Goal: Task Accomplishment & Management: Use online tool/utility

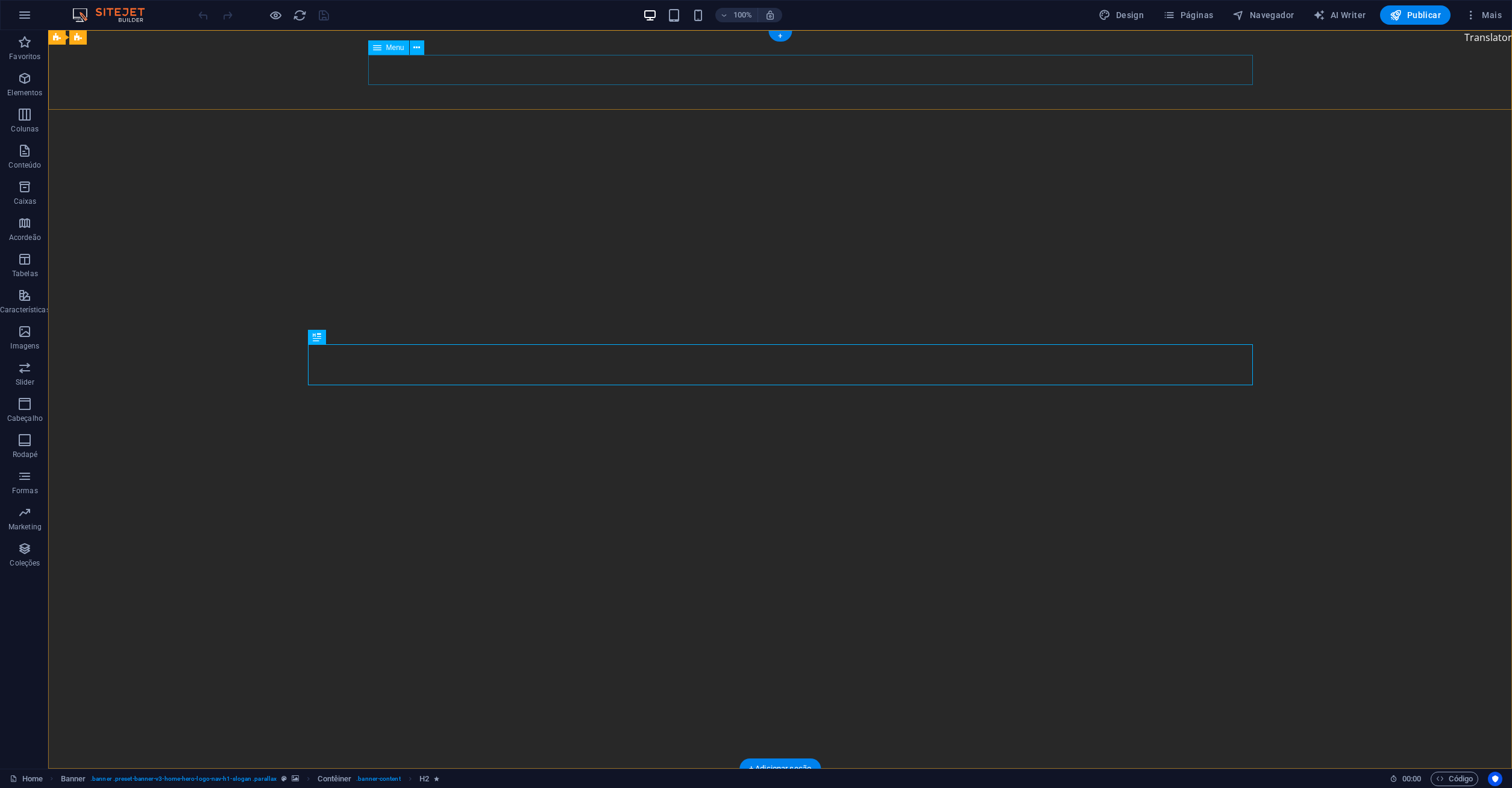
click at [1202, 17] on span "Páginas" at bounding box center [1188, 15] width 50 height 12
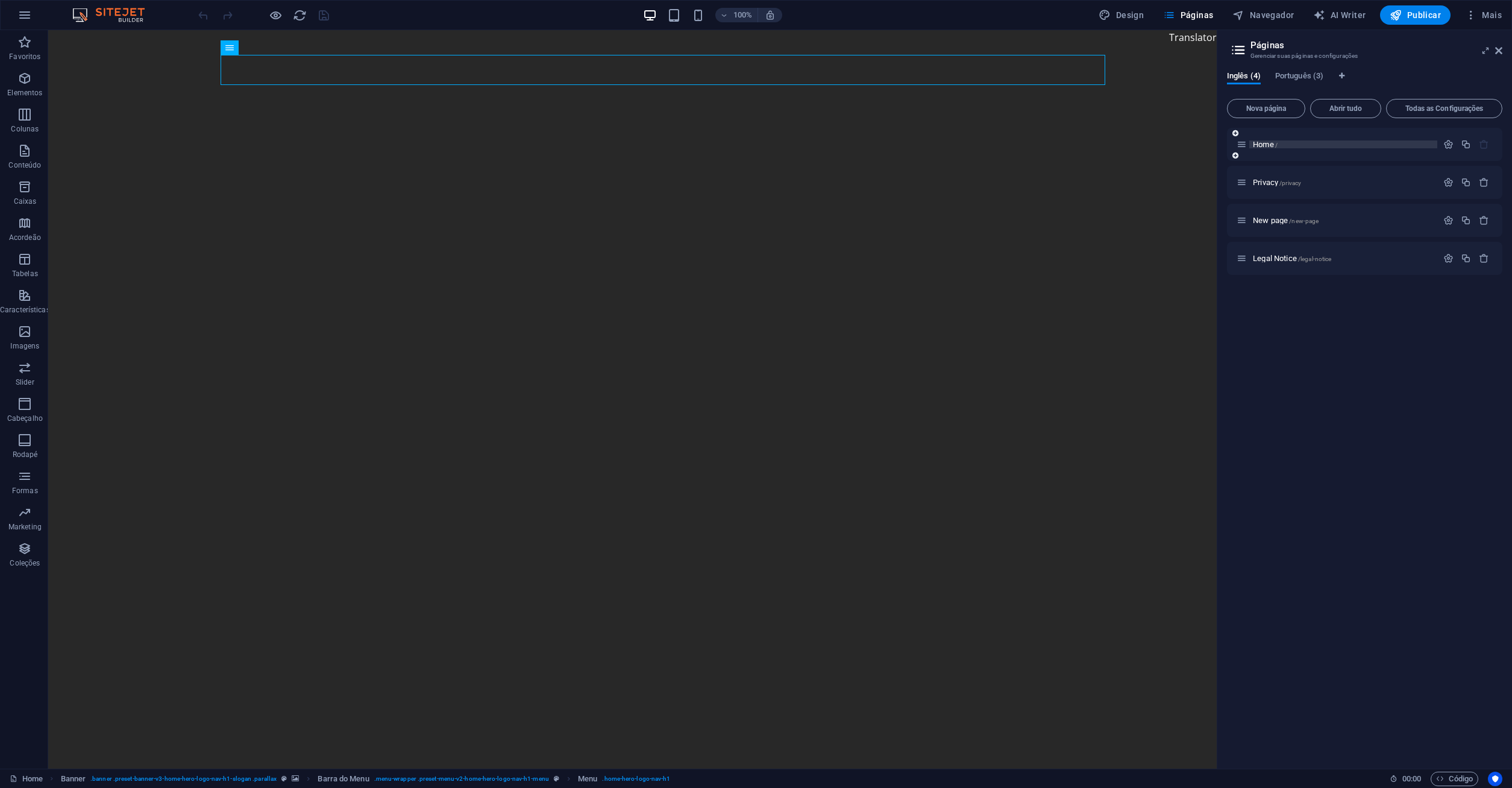
click at [1266, 143] on span "Home /" at bounding box center [1265, 144] width 24 height 9
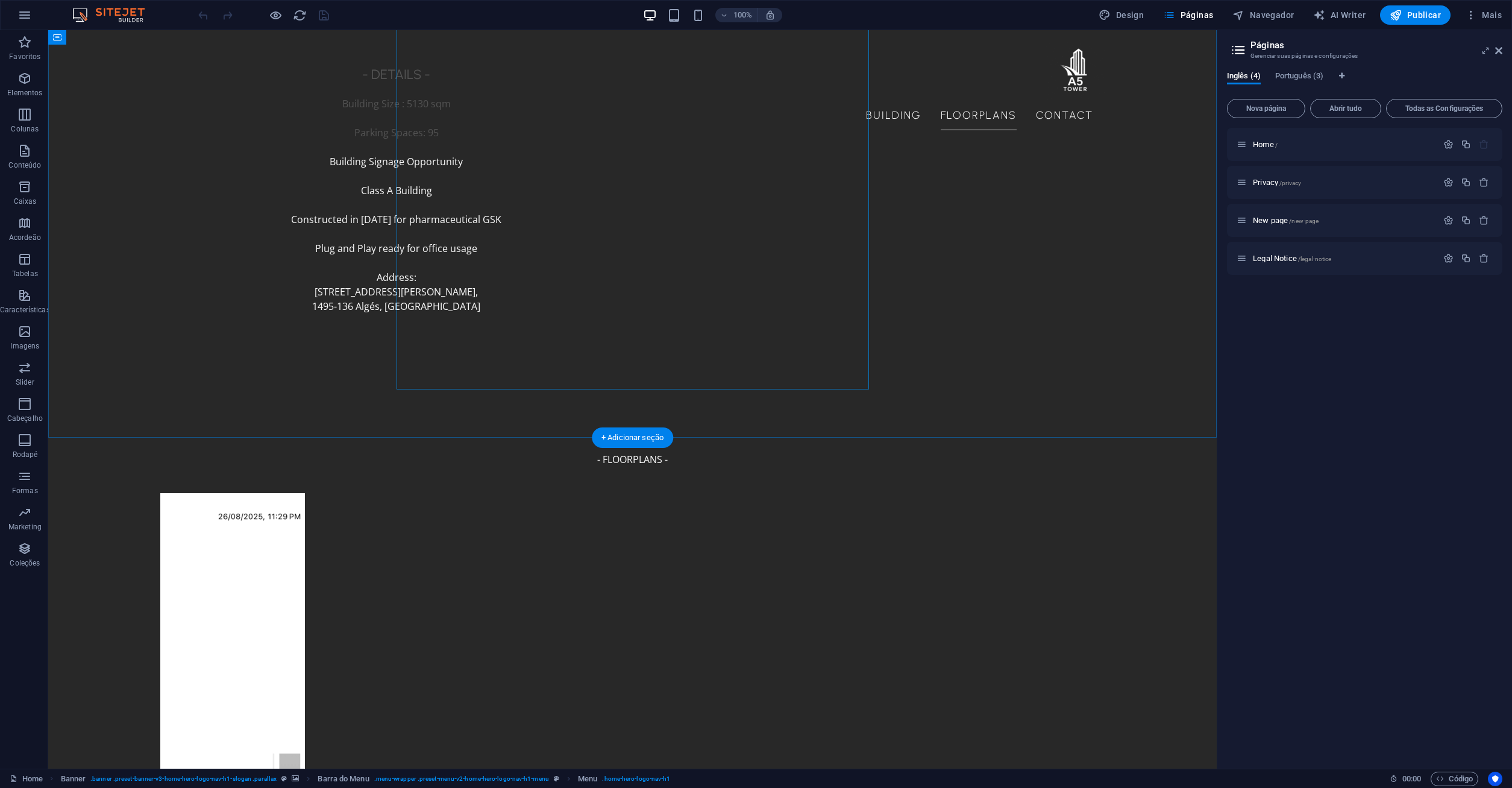
scroll to position [3035, 0]
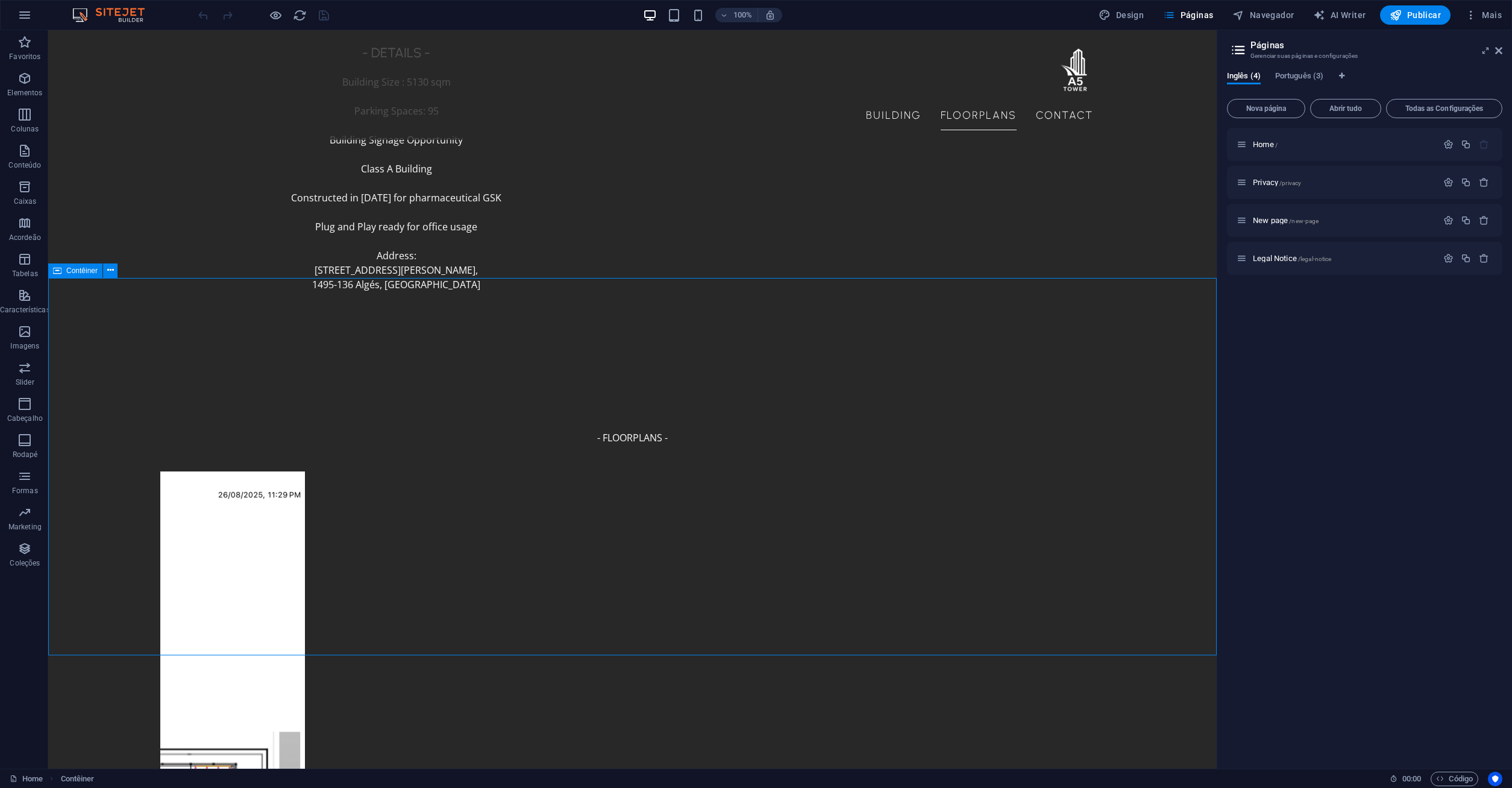
click at [73, 273] on span "Contêiner" at bounding box center [82, 270] width 32 height 7
click at [107, 269] on icon at bounding box center [111, 271] width 7 height 13
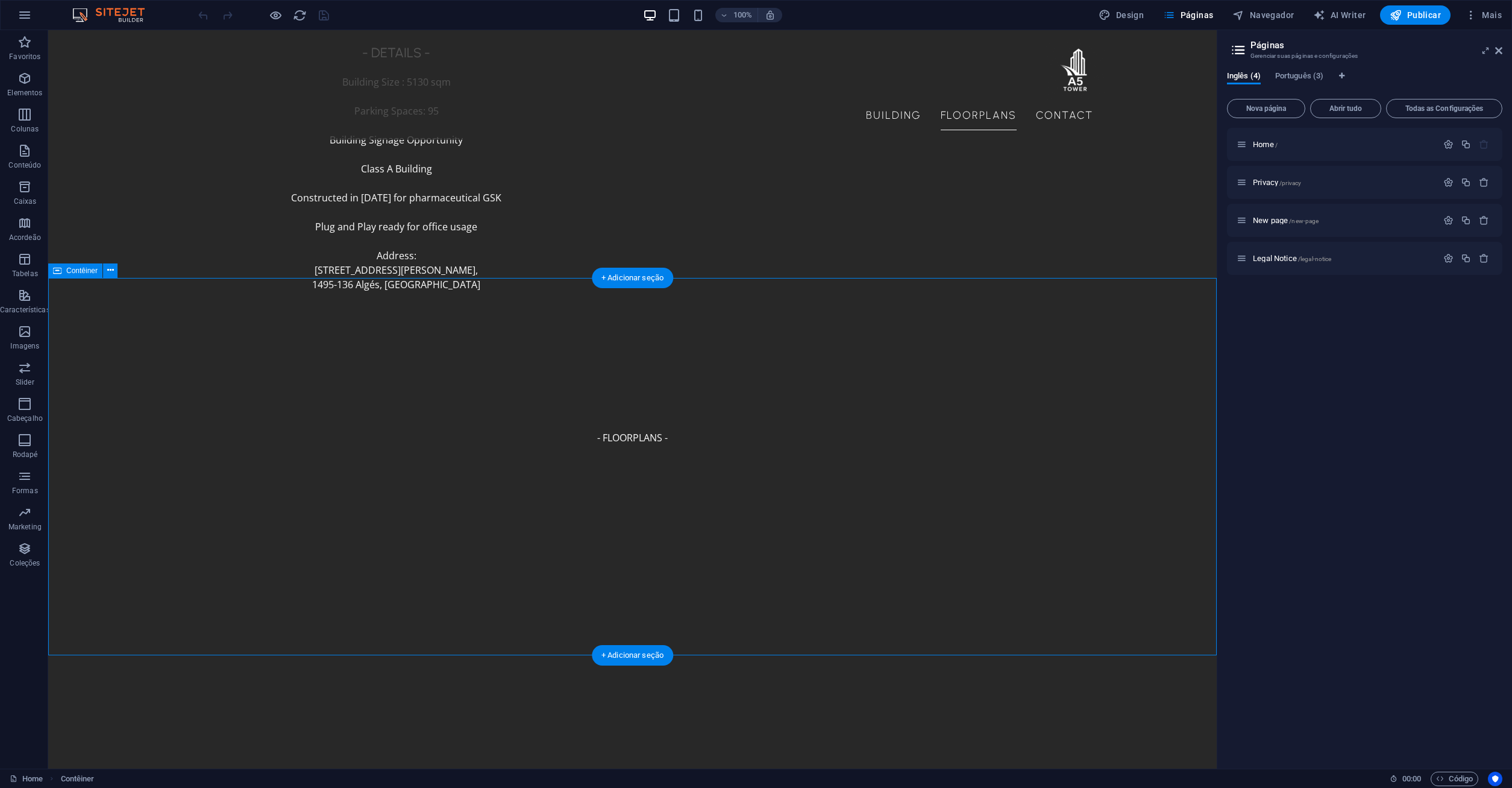
click at [325, 326] on span "Formulário de Contato" at bounding box center [318, 327] width 72 height 7
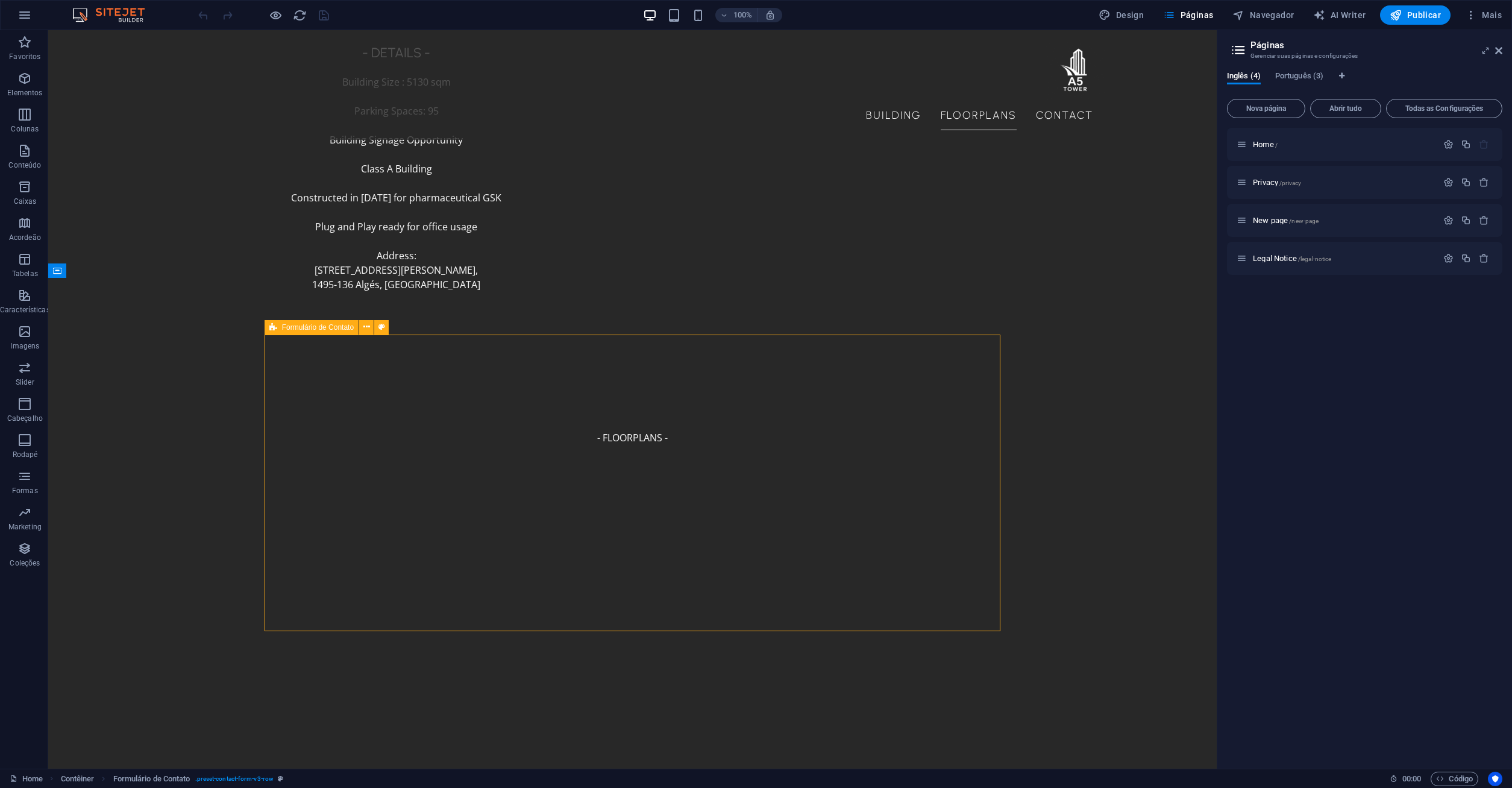
click at [326, 326] on span "Formulário de Contato" at bounding box center [318, 327] width 72 height 7
click at [367, 328] on icon at bounding box center [367, 327] width 7 height 13
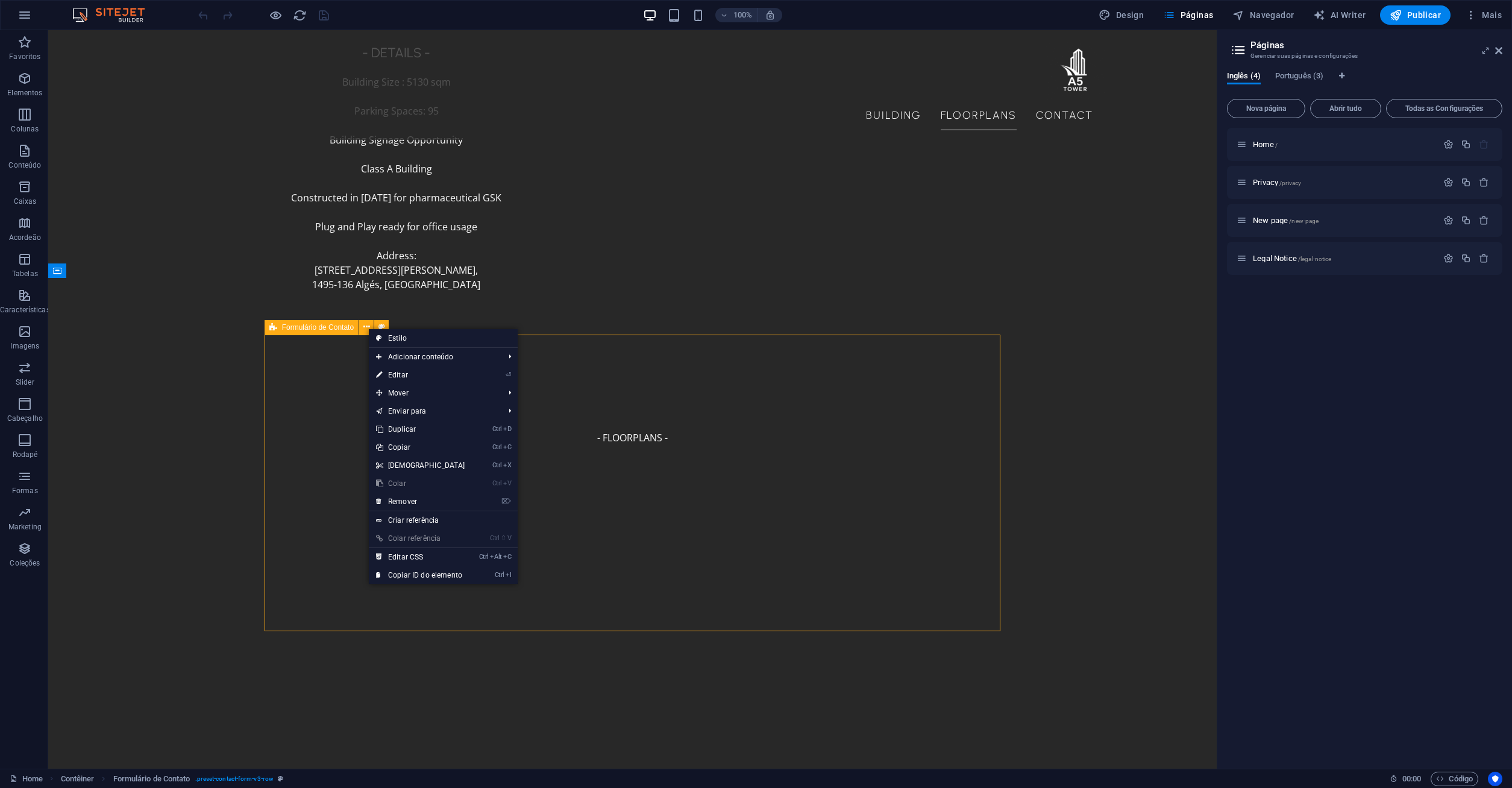
click at [313, 326] on span "Formulário de Contato" at bounding box center [318, 327] width 72 height 7
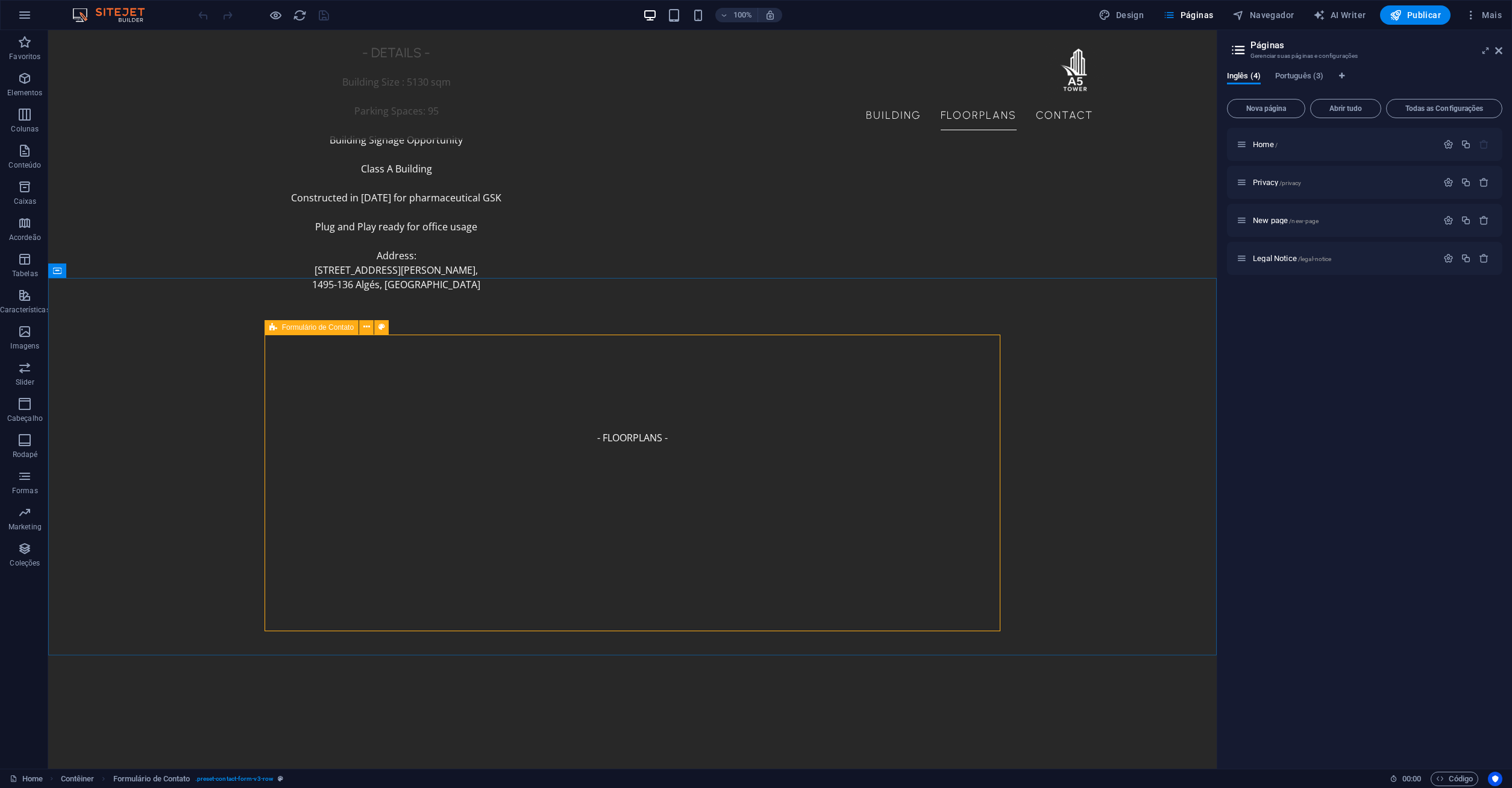
click at [272, 326] on icon at bounding box center [273, 328] width 8 height 15
click at [266, 328] on div "Formulário de Contato" at bounding box center [311, 328] width 94 height 15
click at [295, 326] on span "Formulário de Contato" at bounding box center [318, 327] width 72 height 7
click at [377, 323] on button at bounding box center [381, 328] width 15 height 15
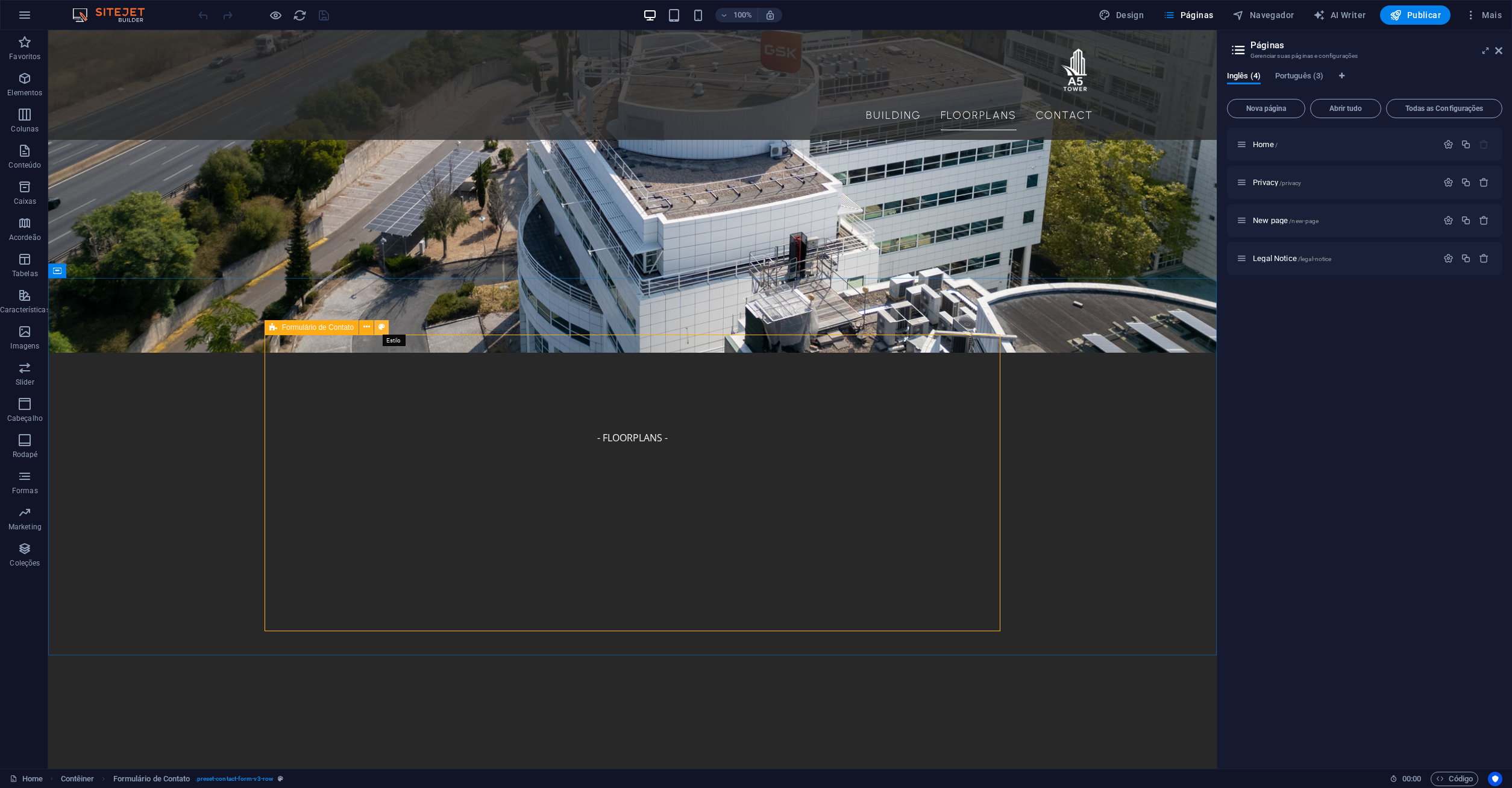
select select "rem"
select select "preset-contact-form-v3-row"
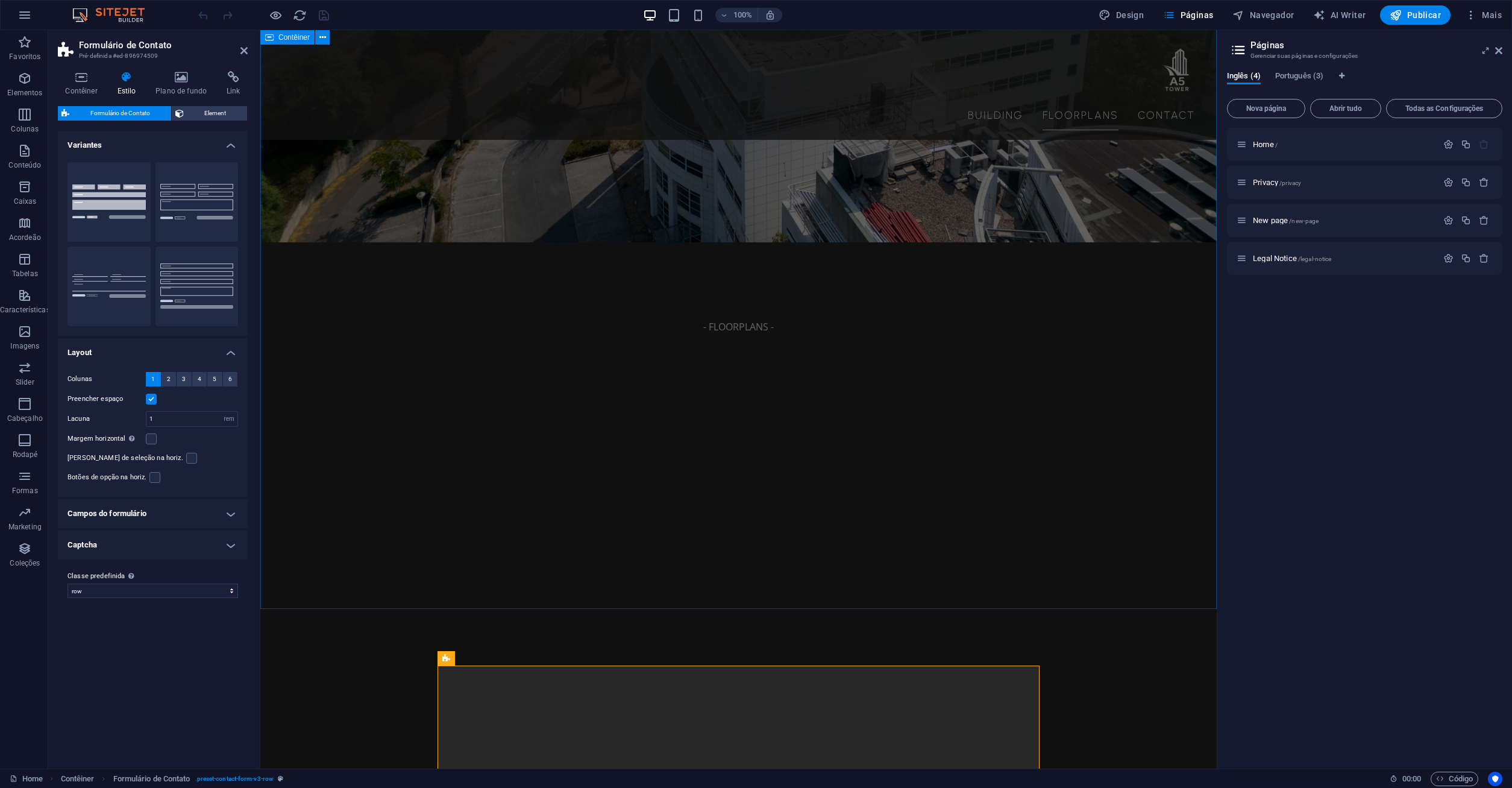
scroll to position [2588, 0]
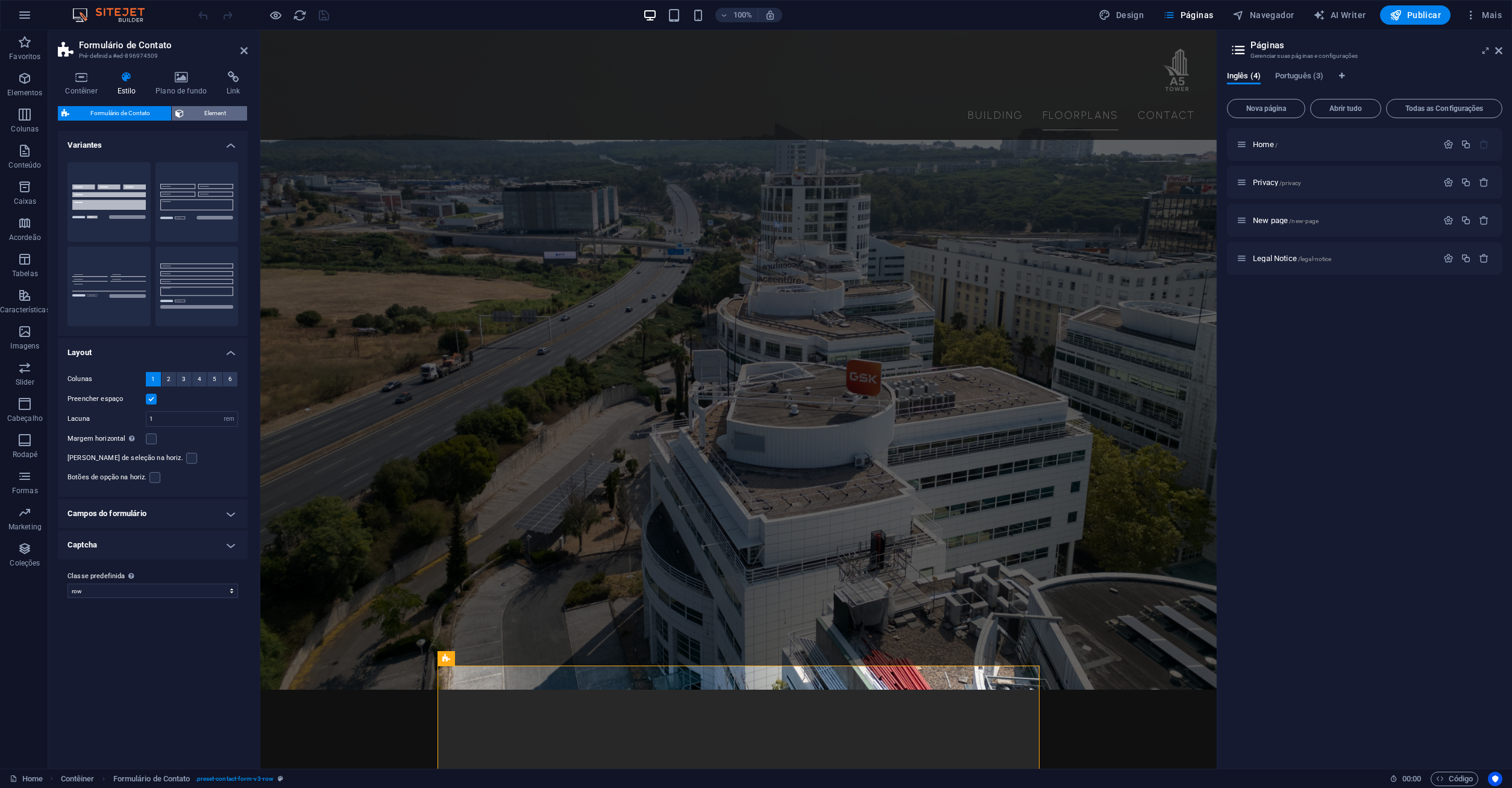
click at [217, 115] on span "Element" at bounding box center [216, 113] width 57 height 15
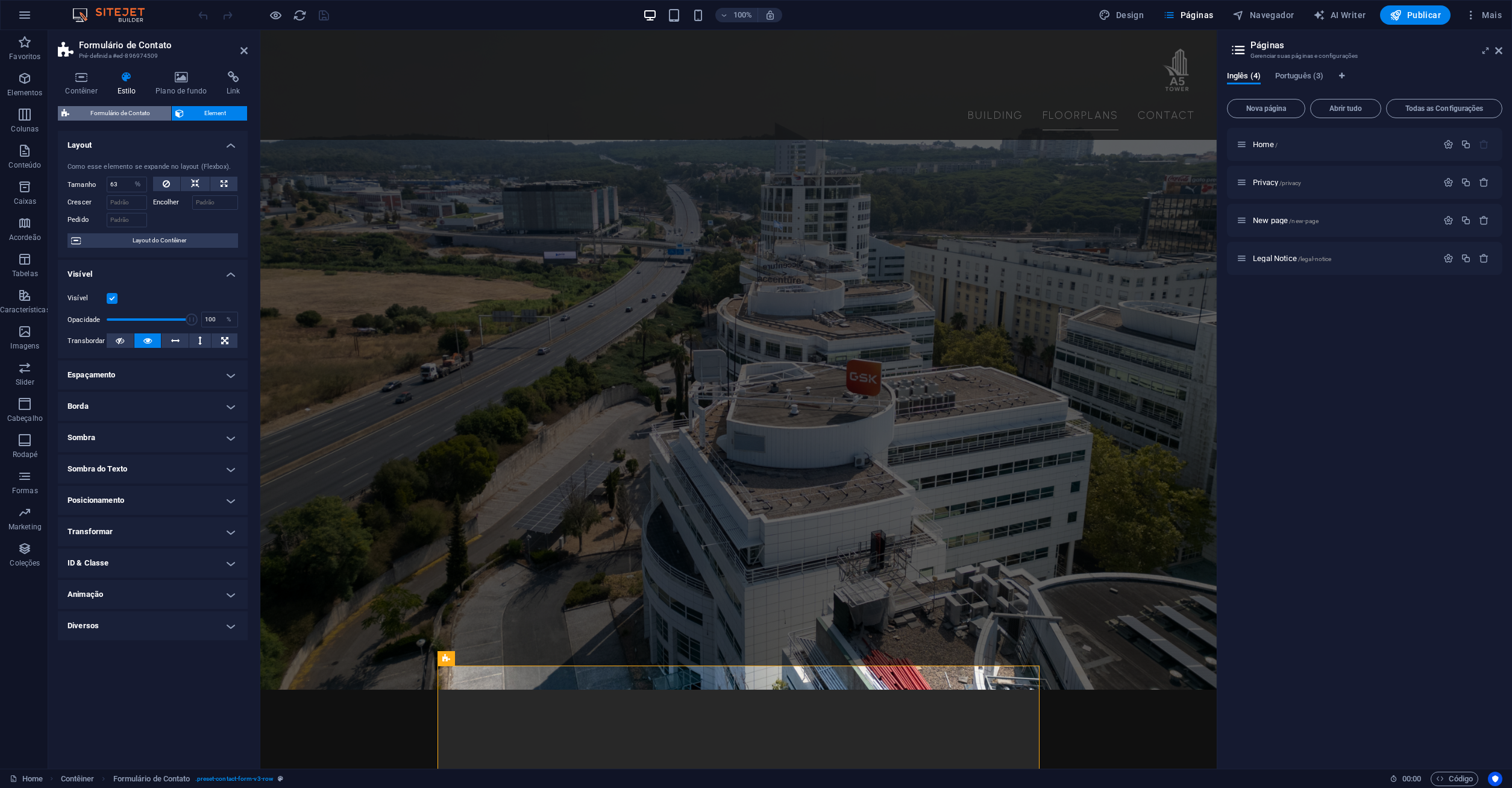
click at [143, 115] on span "Formulário de Contato" at bounding box center [120, 113] width 94 height 15
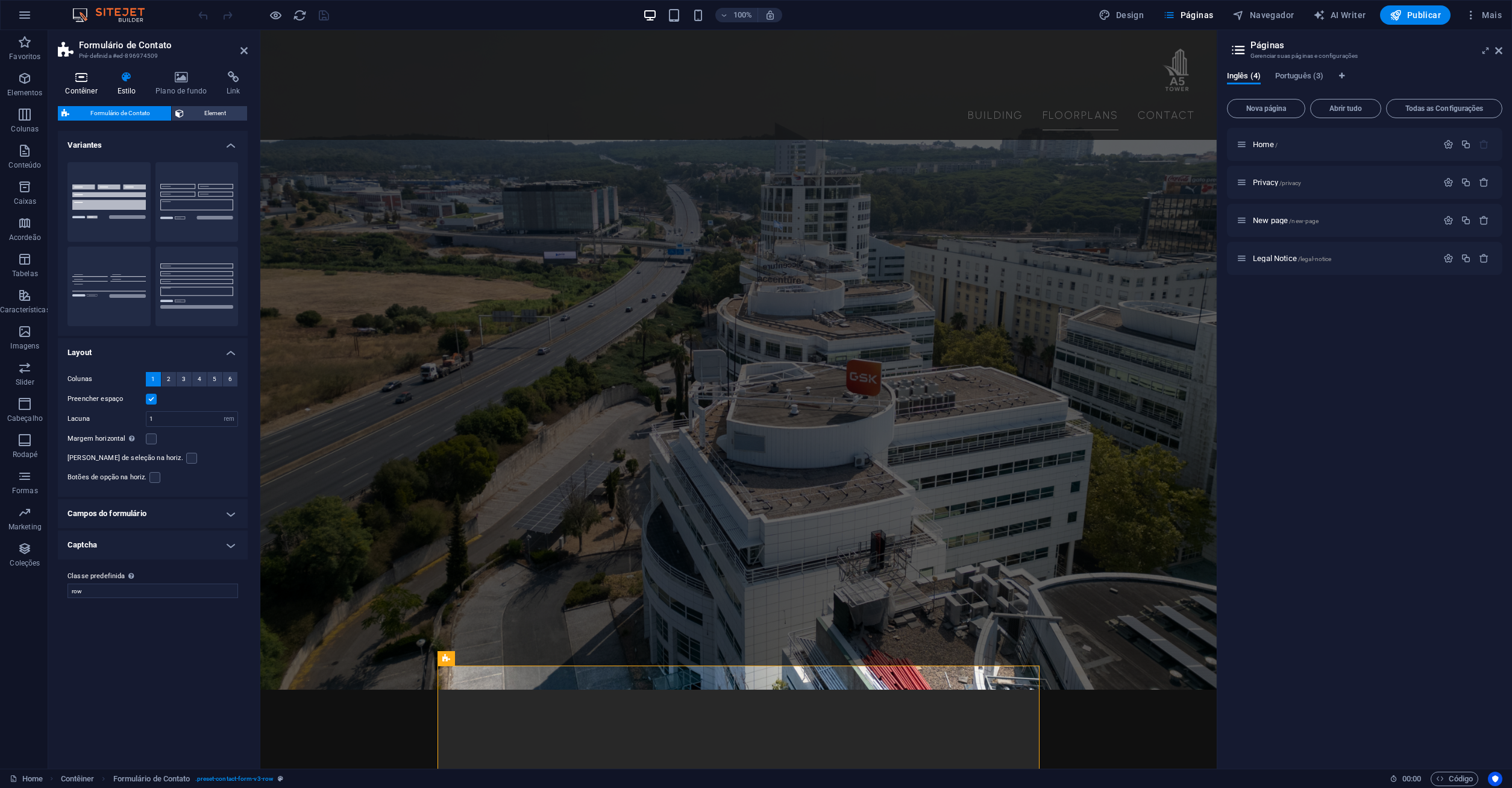
click at [93, 87] on h4 "Contêiner" at bounding box center [84, 83] width 52 height 25
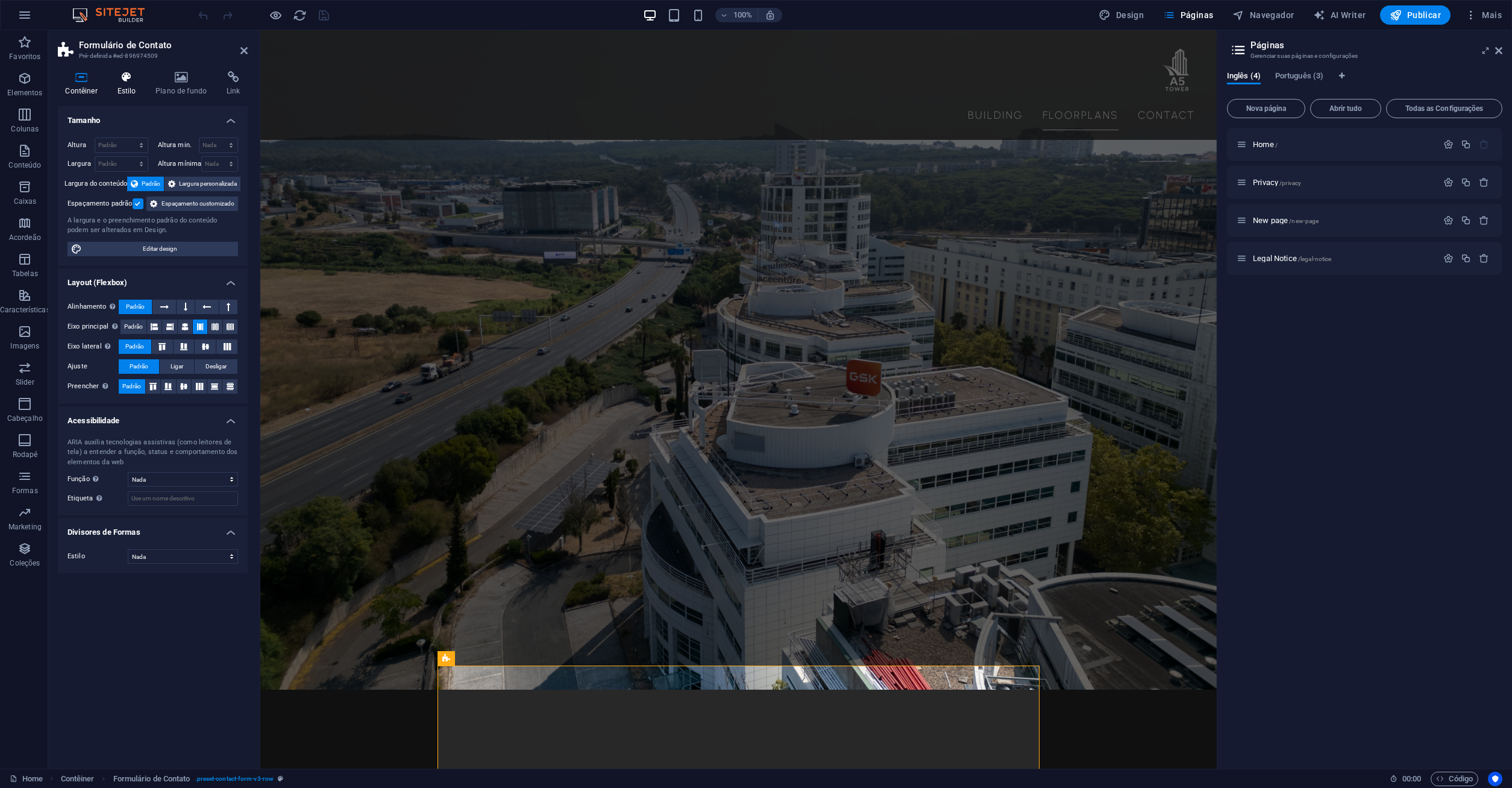
click at [130, 83] on icon at bounding box center [127, 76] width 34 height 12
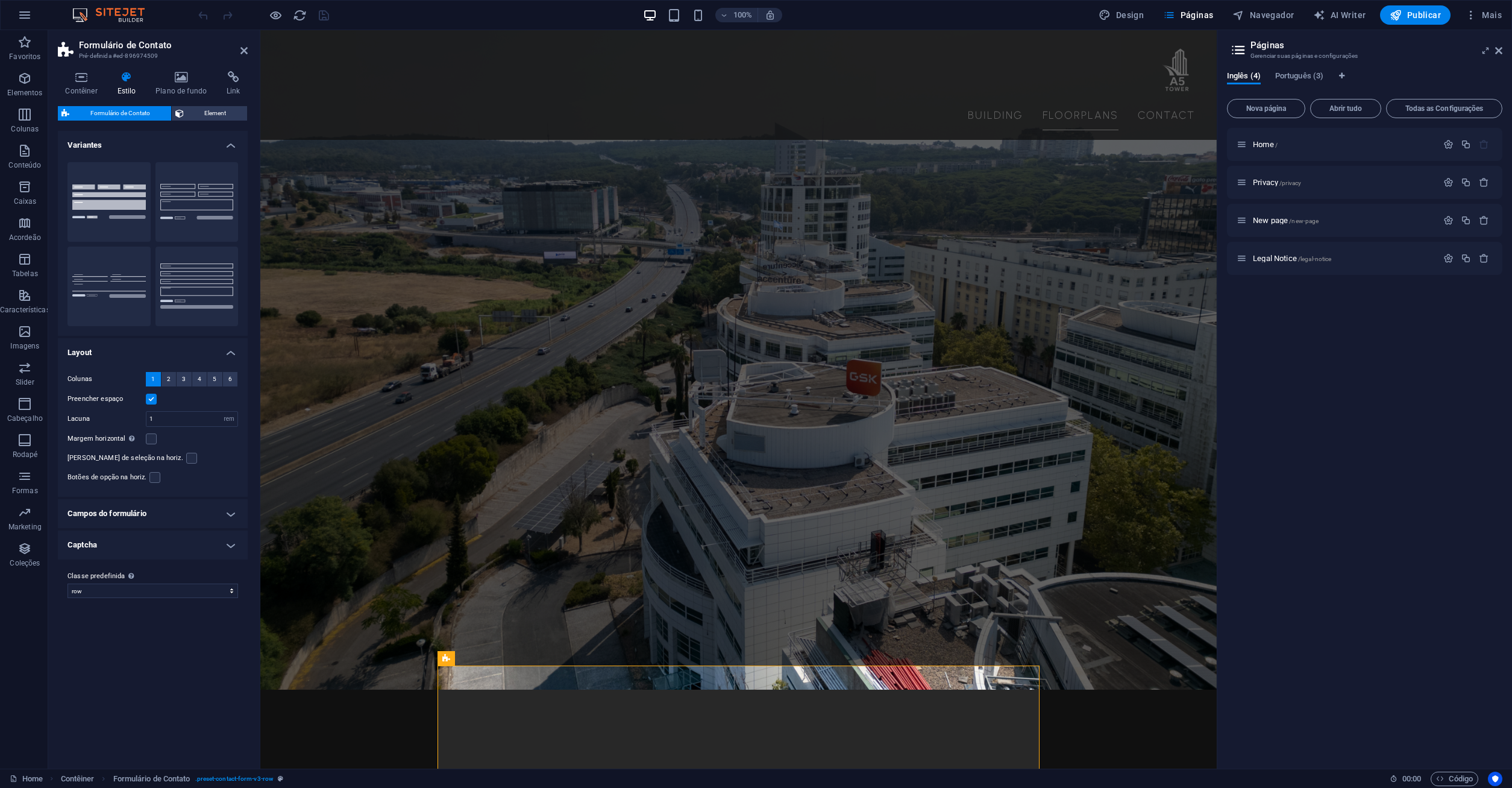
click at [225, 510] on h4 "Campos do formulário" at bounding box center [153, 514] width 190 height 29
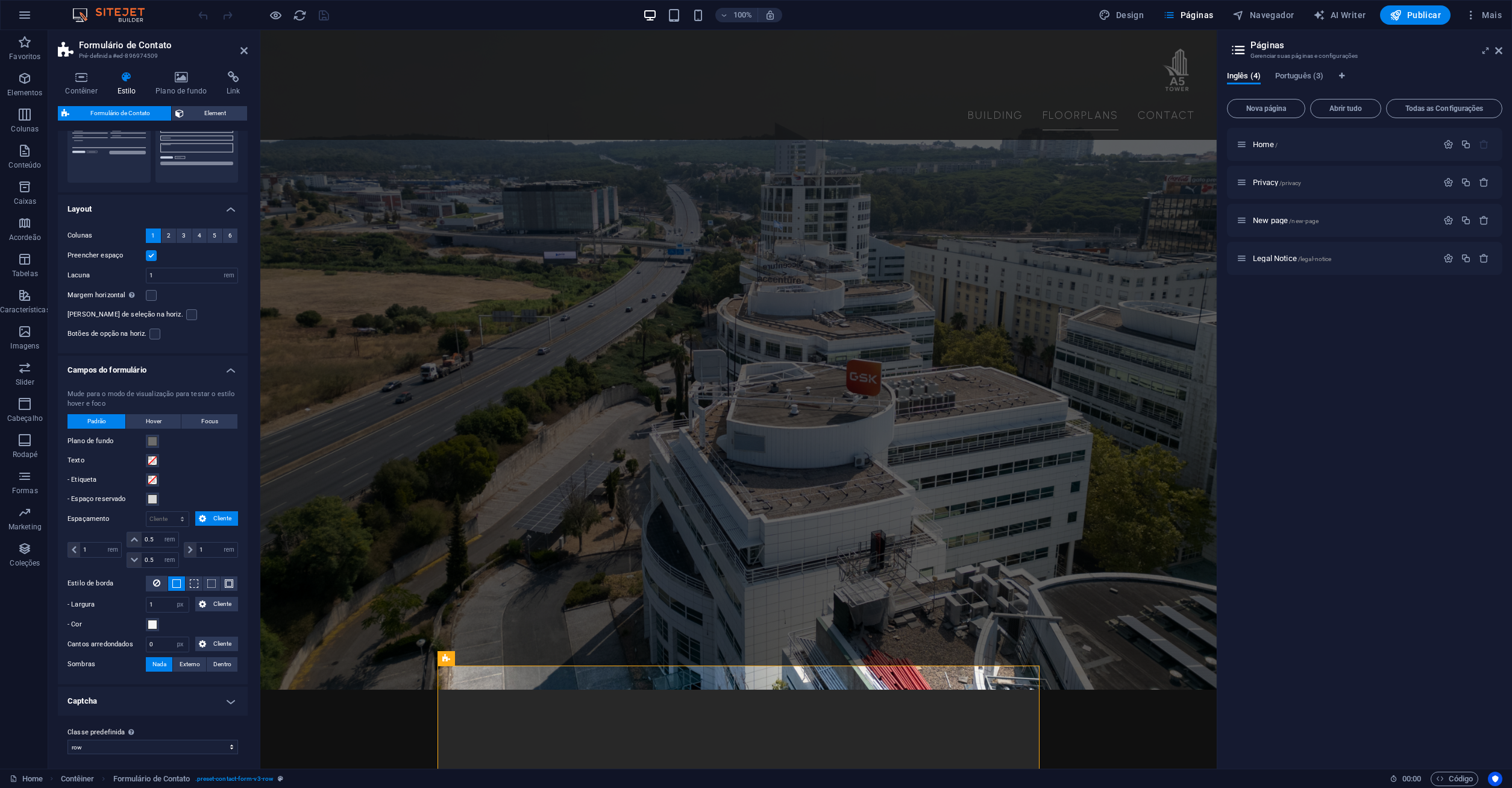
scroll to position [148, 0]
click at [225, 368] on h4 "Campos do formulário" at bounding box center [153, 362] width 190 height 22
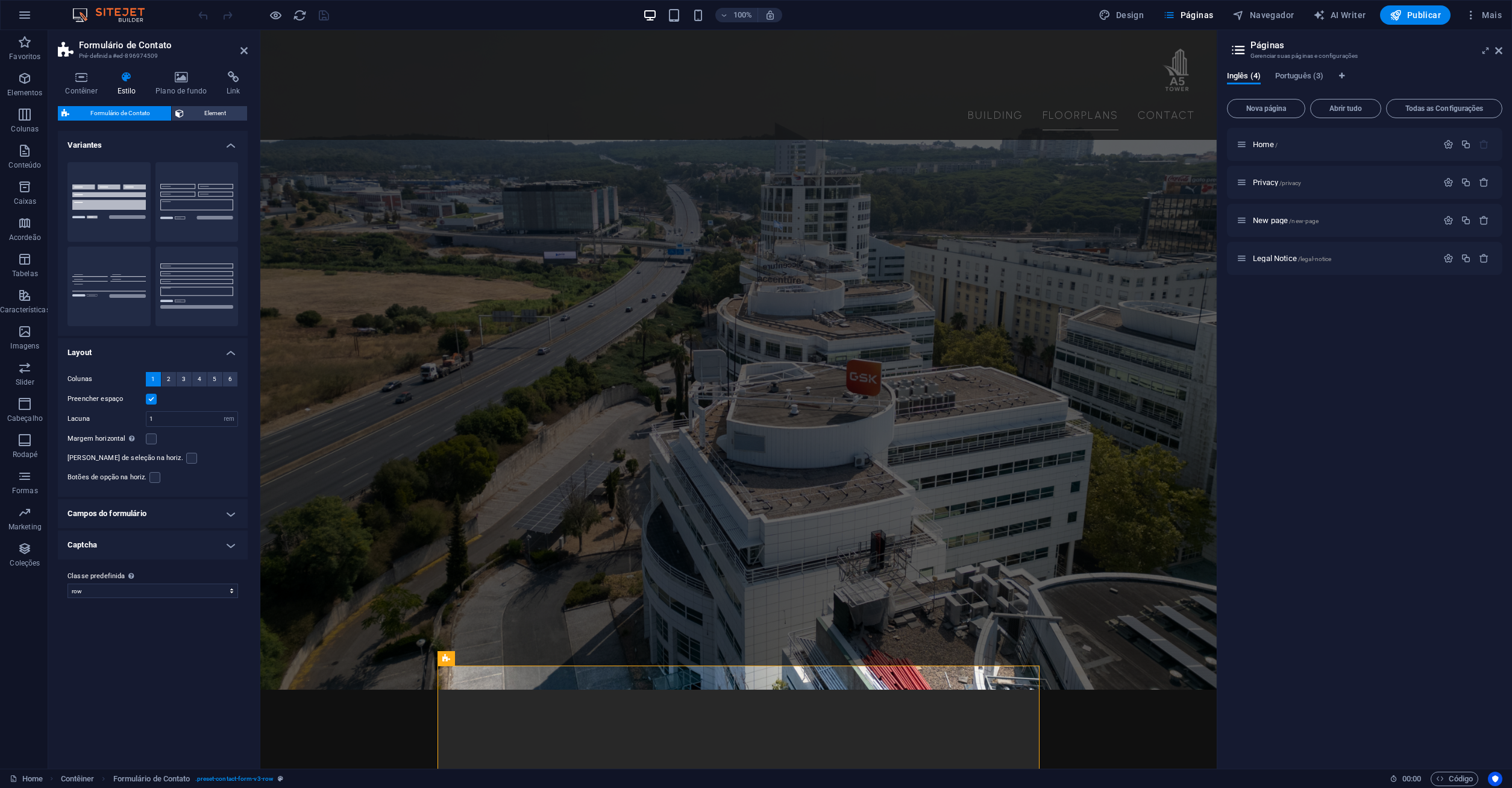
scroll to position [0, 0]
click at [219, 113] on span "Element" at bounding box center [216, 113] width 57 height 15
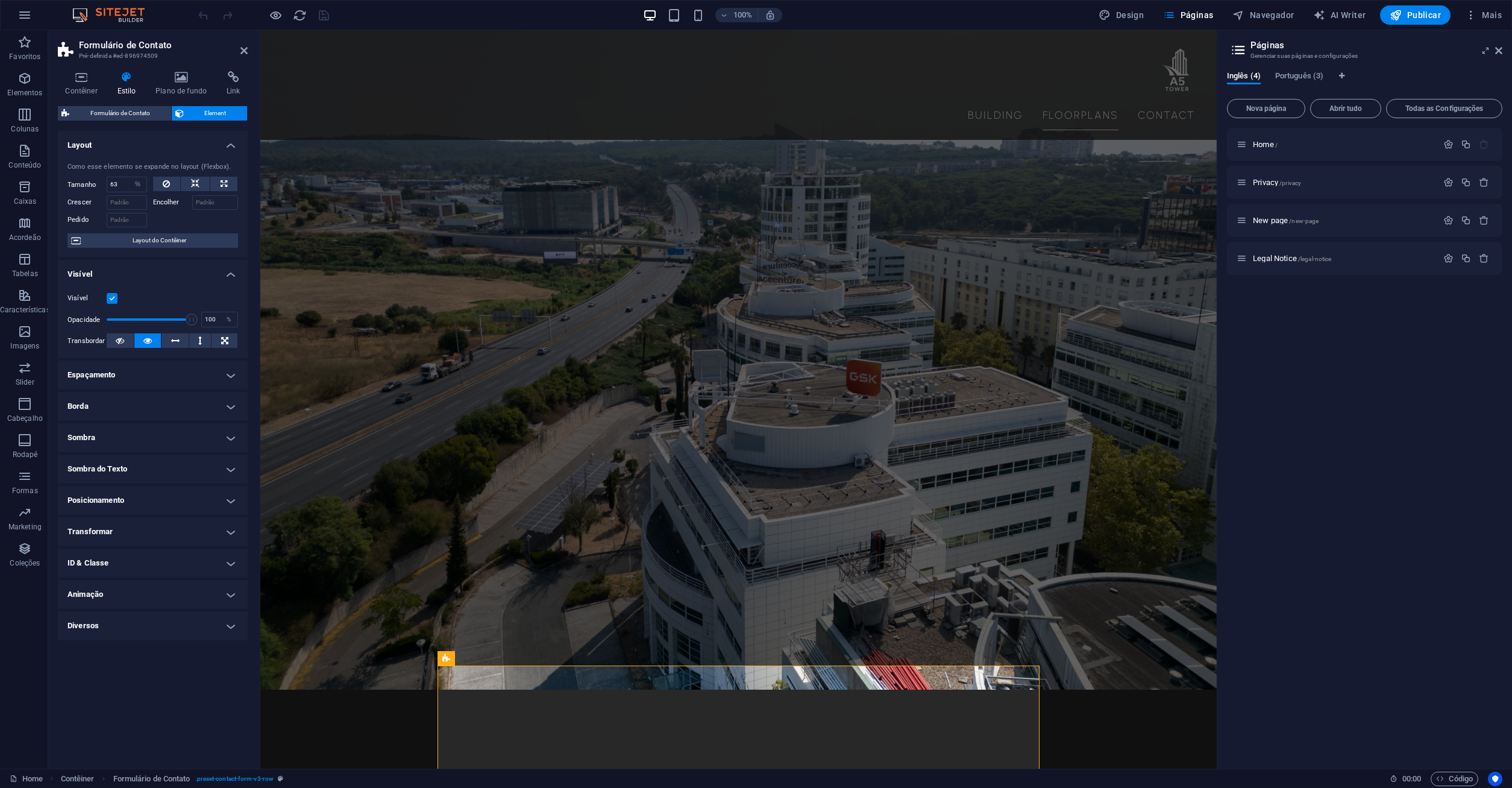
click at [97, 103] on div "Contêiner Estilo Plano de fundo Link Tamanho Altura Padrão px rem % vh vw Altur…" at bounding box center [153, 415] width 190 height 688
click at [101, 118] on span "Formulário de Contato" at bounding box center [120, 113] width 94 height 15
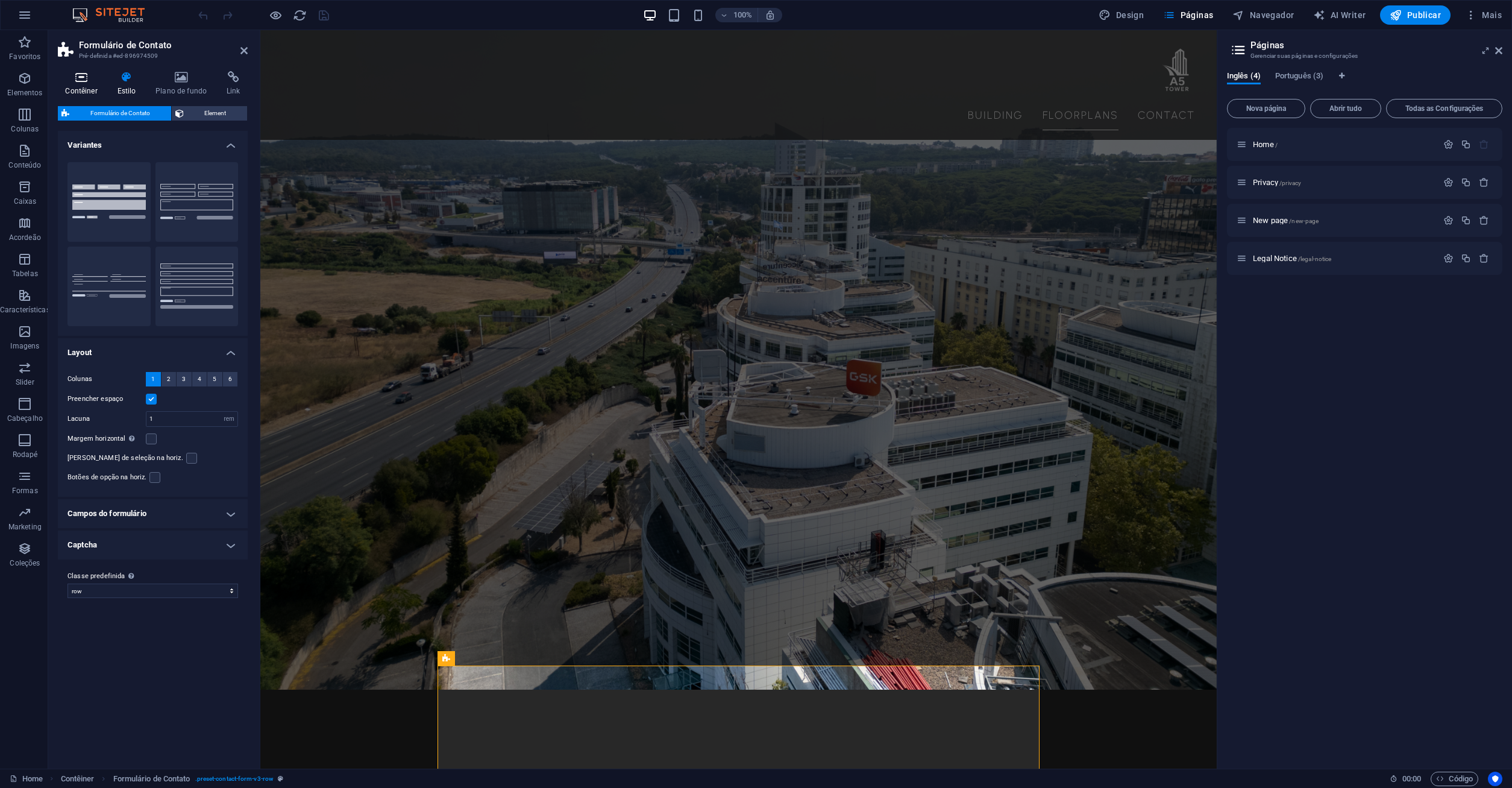
click at [80, 88] on h4 "Contêiner" at bounding box center [84, 83] width 52 height 25
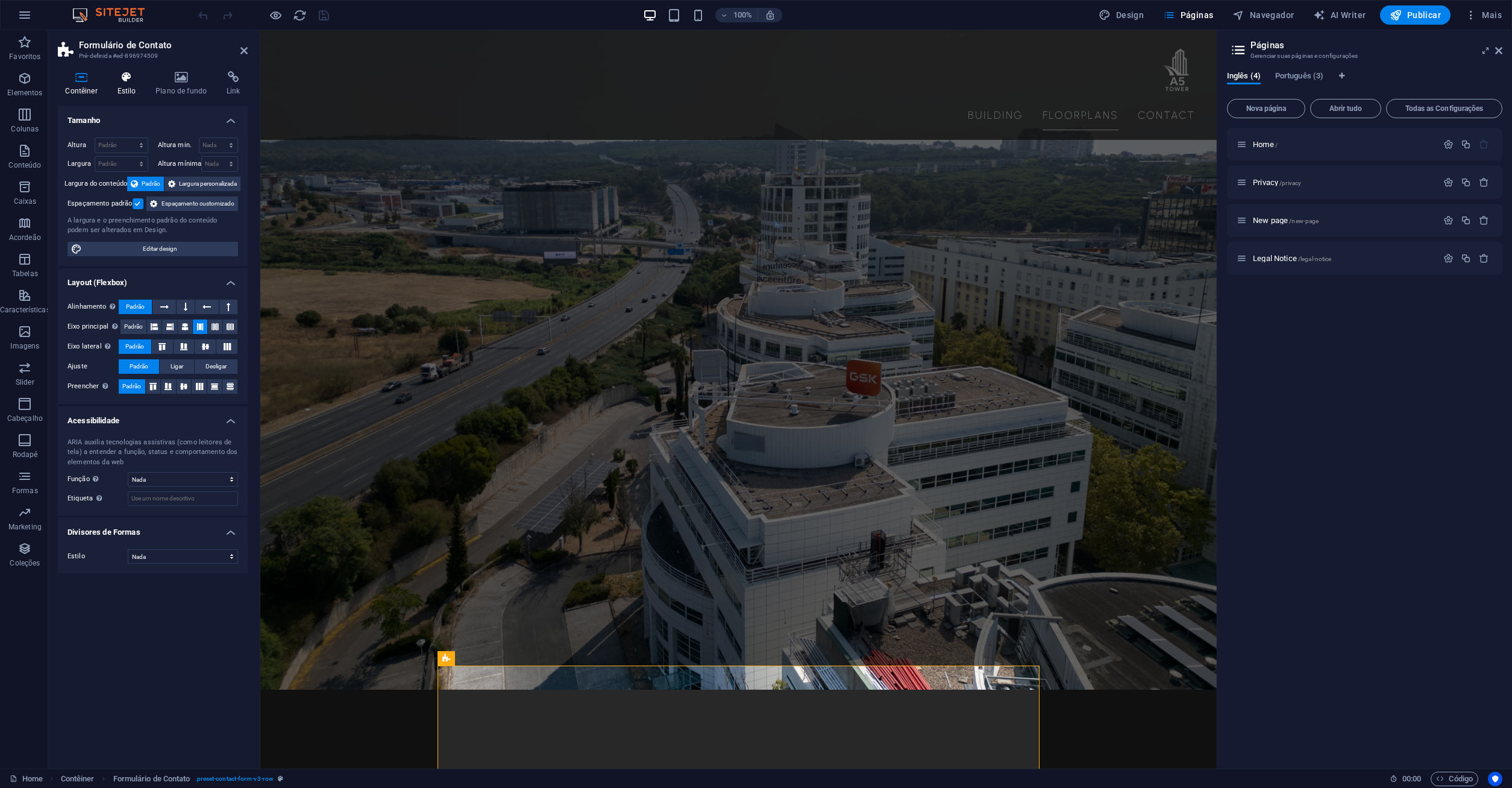
click at [124, 88] on h4 "Estilo" at bounding box center [128, 83] width 38 height 25
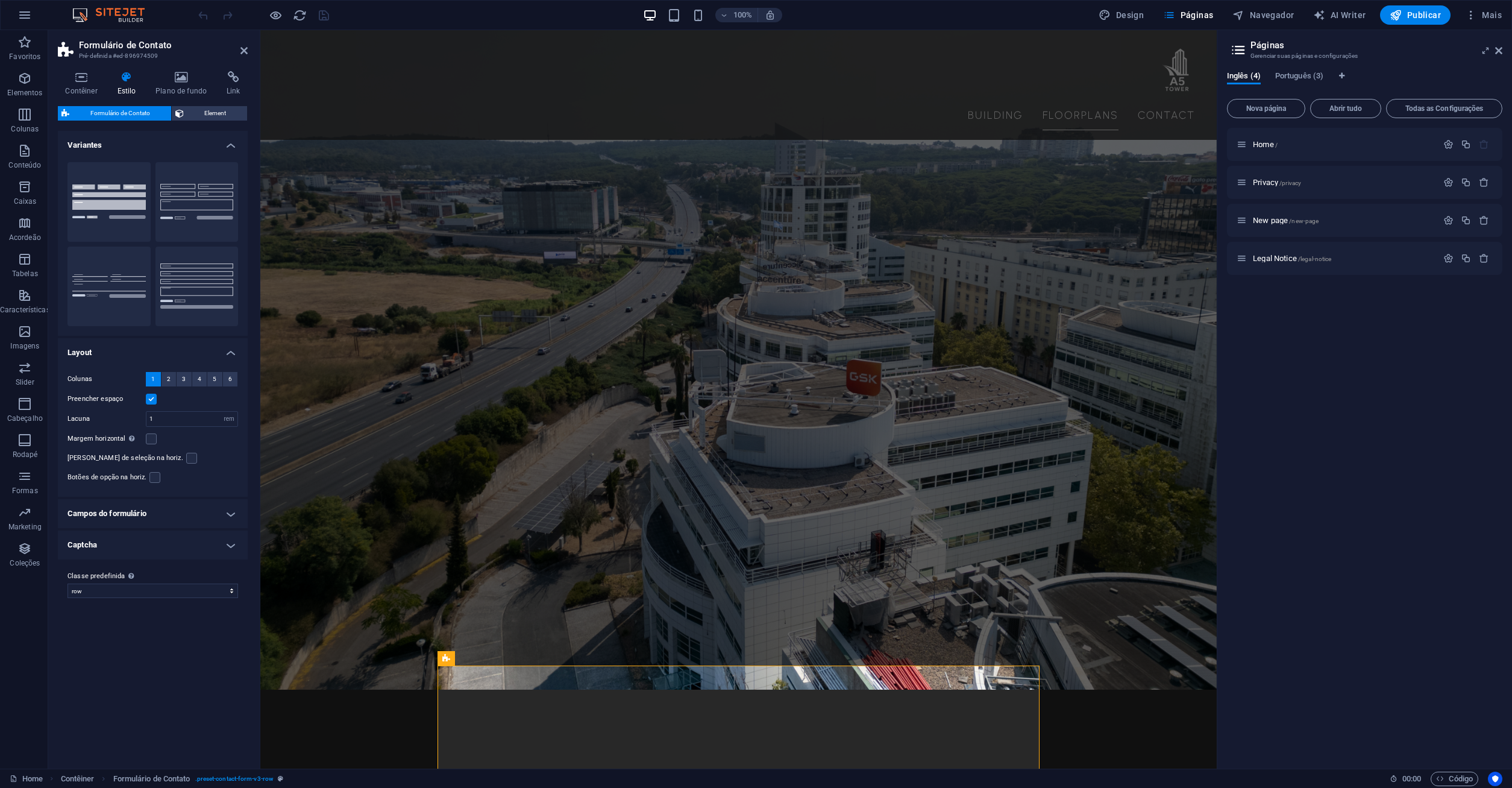
click at [248, 50] on aside "Formulário de Contato Pré-definida #ed-896974509 Contêiner Estilo Plano de fund…" at bounding box center [154, 399] width 212 height 738
click at [244, 50] on icon at bounding box center [244, 50] width 7 height 10
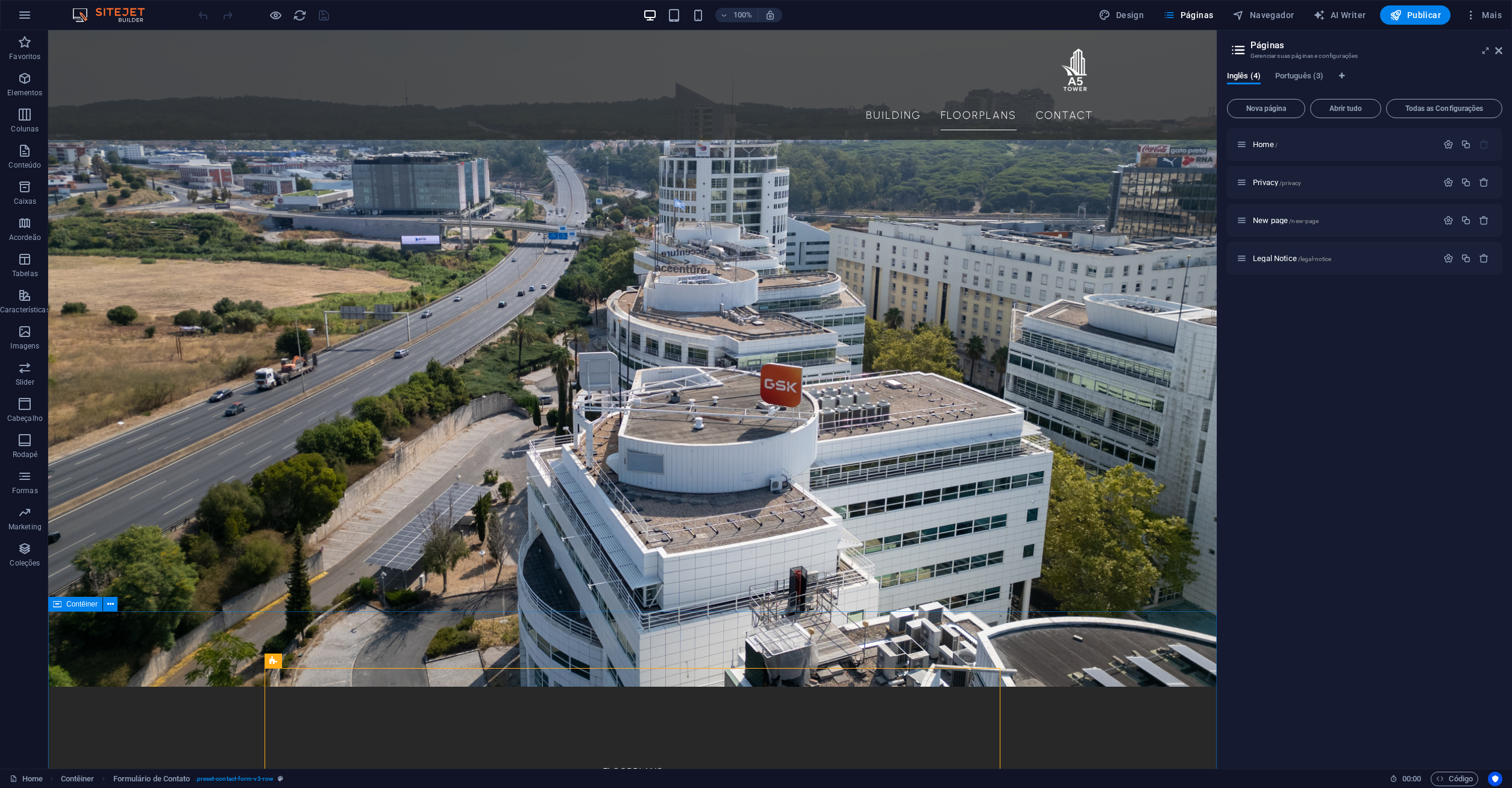
click at [88, 607] on span "Contêiner" at bounding box center [82, 603] width 32 height 7
click at [59, 603] on icon at bounding box center [57, 604] width 8 height 15
click at [111, 603] on icon at bounding box center [111, 604] width 7 height 13
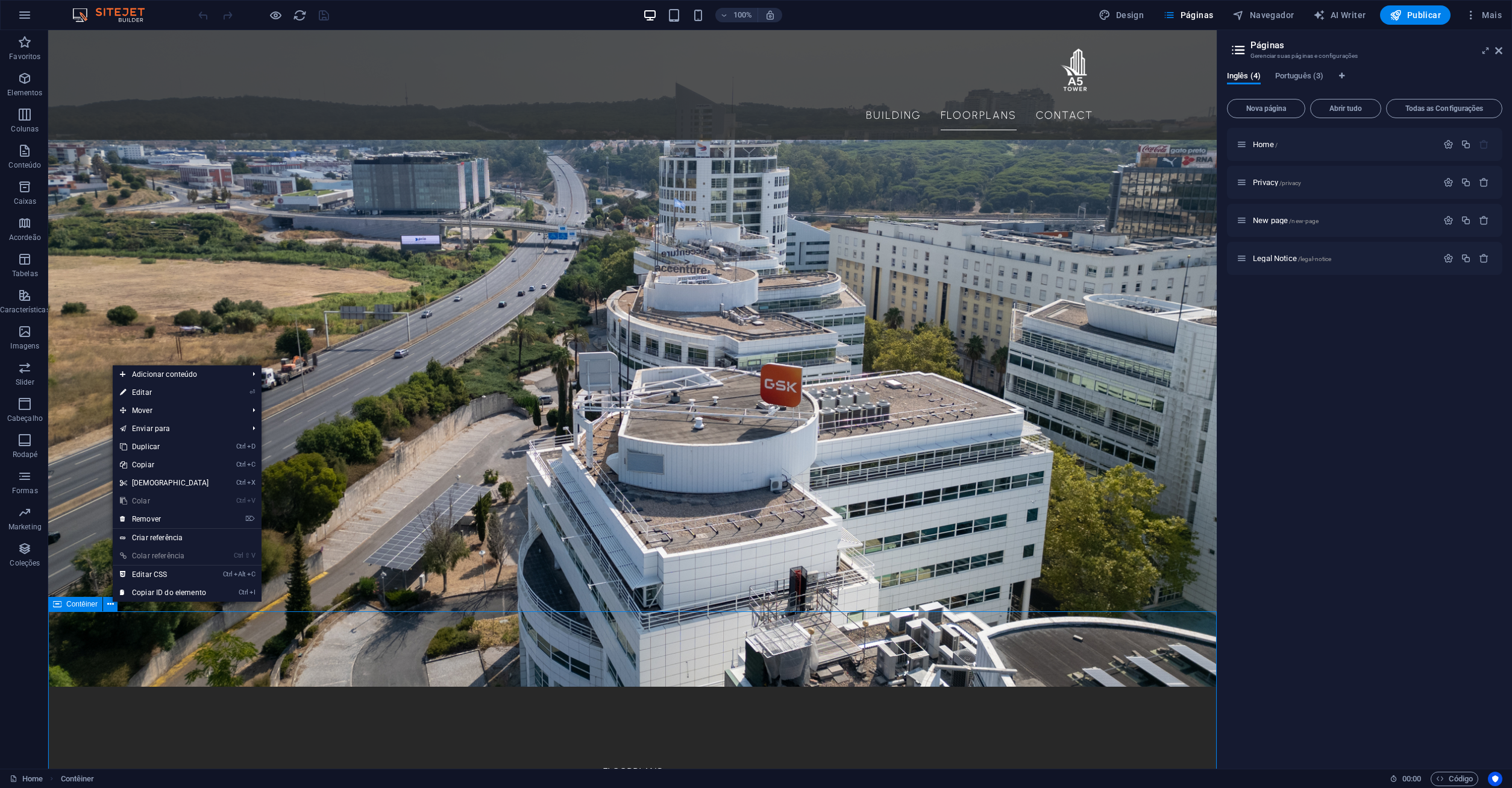
click at [57, 603] on icon at bounding box center [57, 604] width 8 height 15
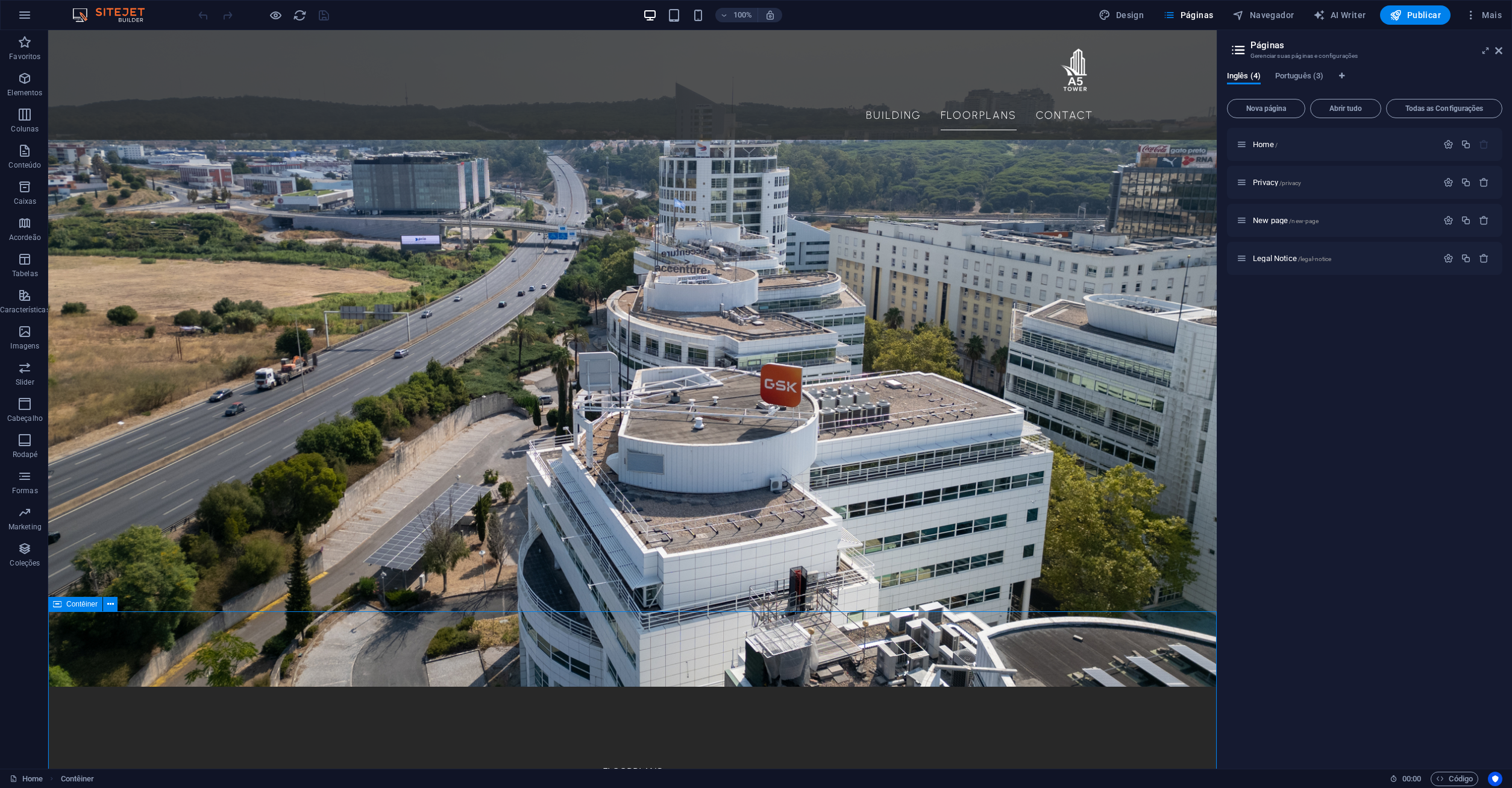
click at [57, 604] on icon at bounding box center [57, 604] width 8 height 15
select select "%"
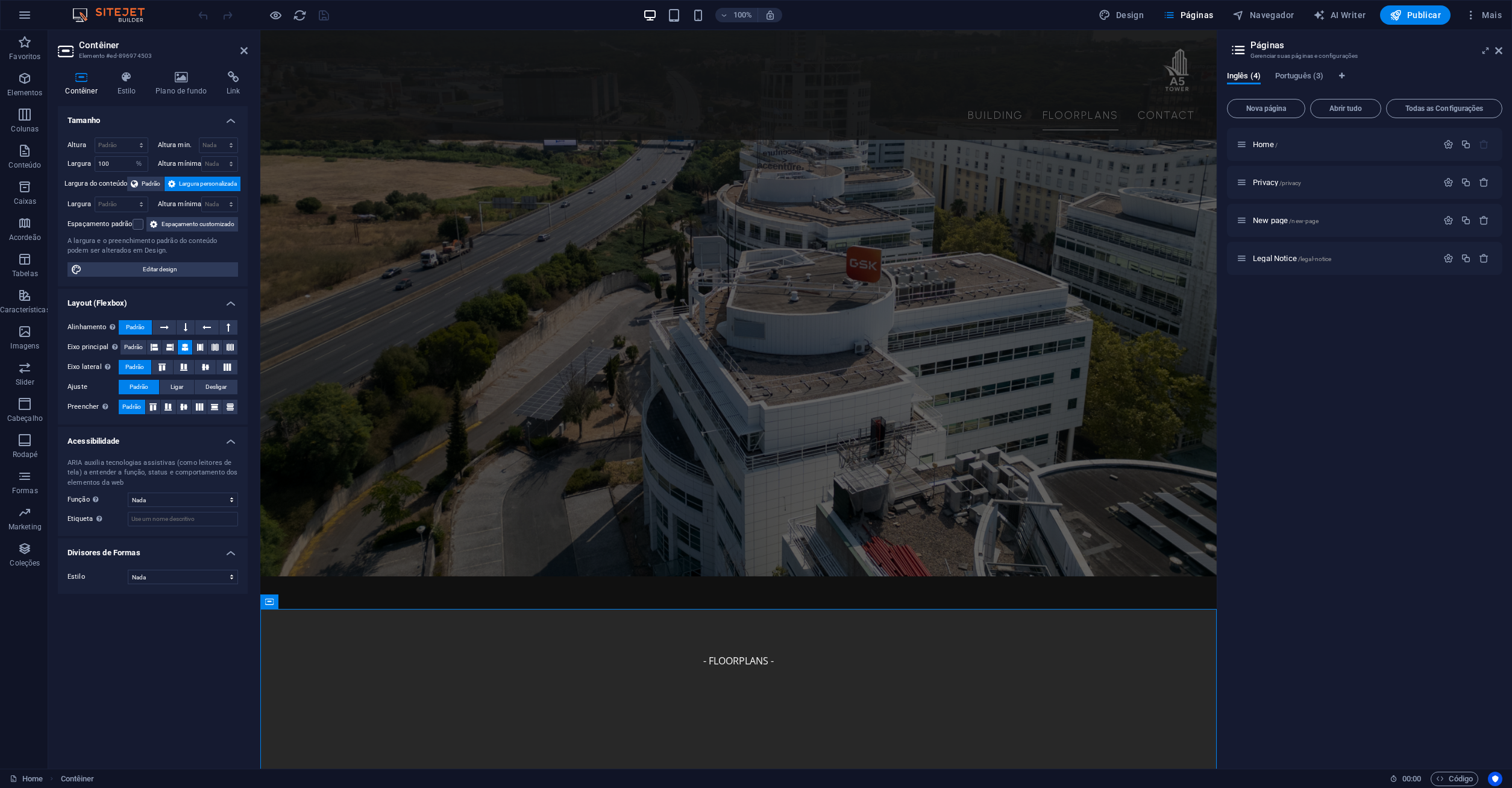
scroll to position [2588, 0]
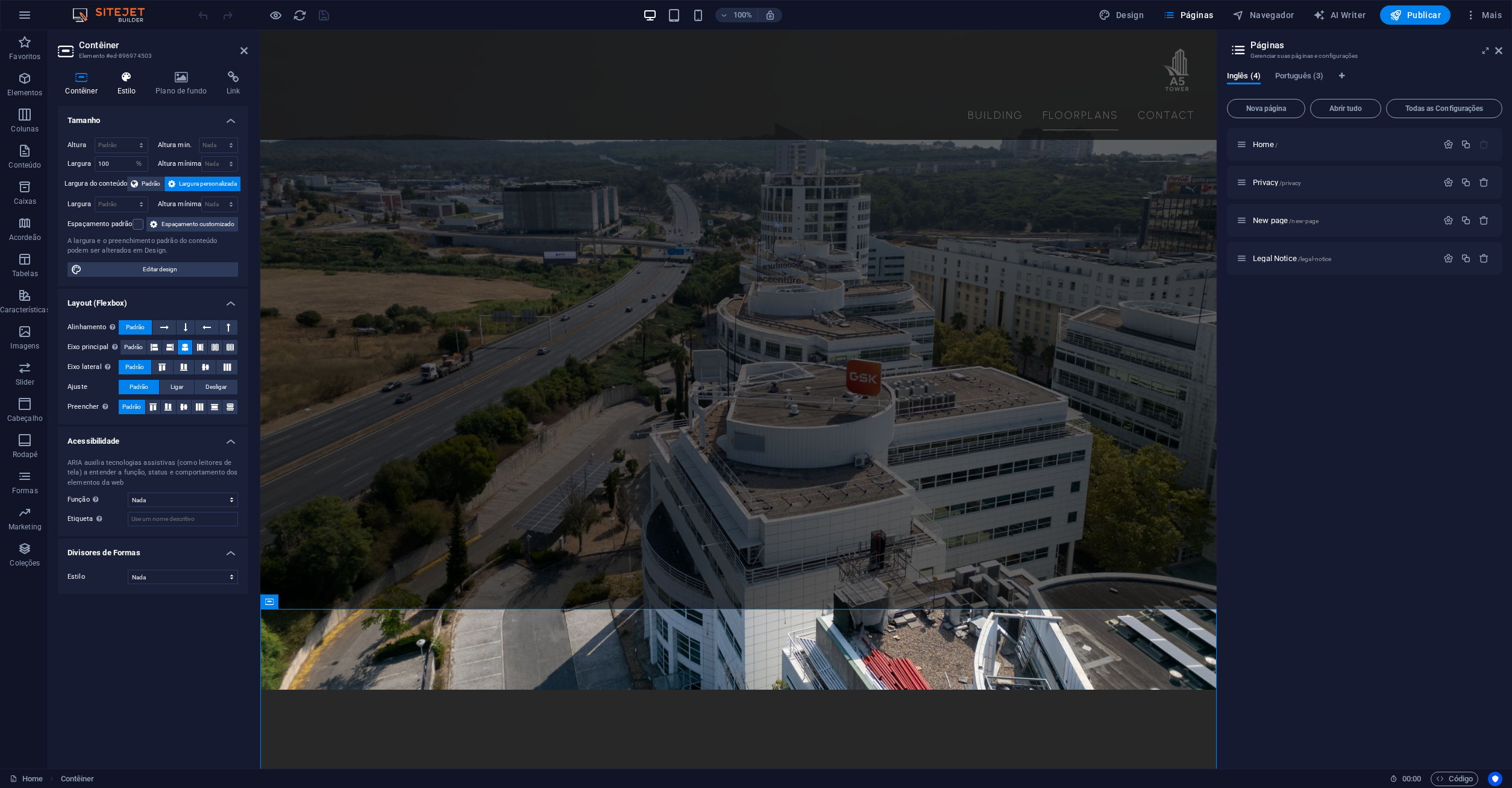
click at [129, 82] on icon at bounding box center [127, 76] width 34 height 12
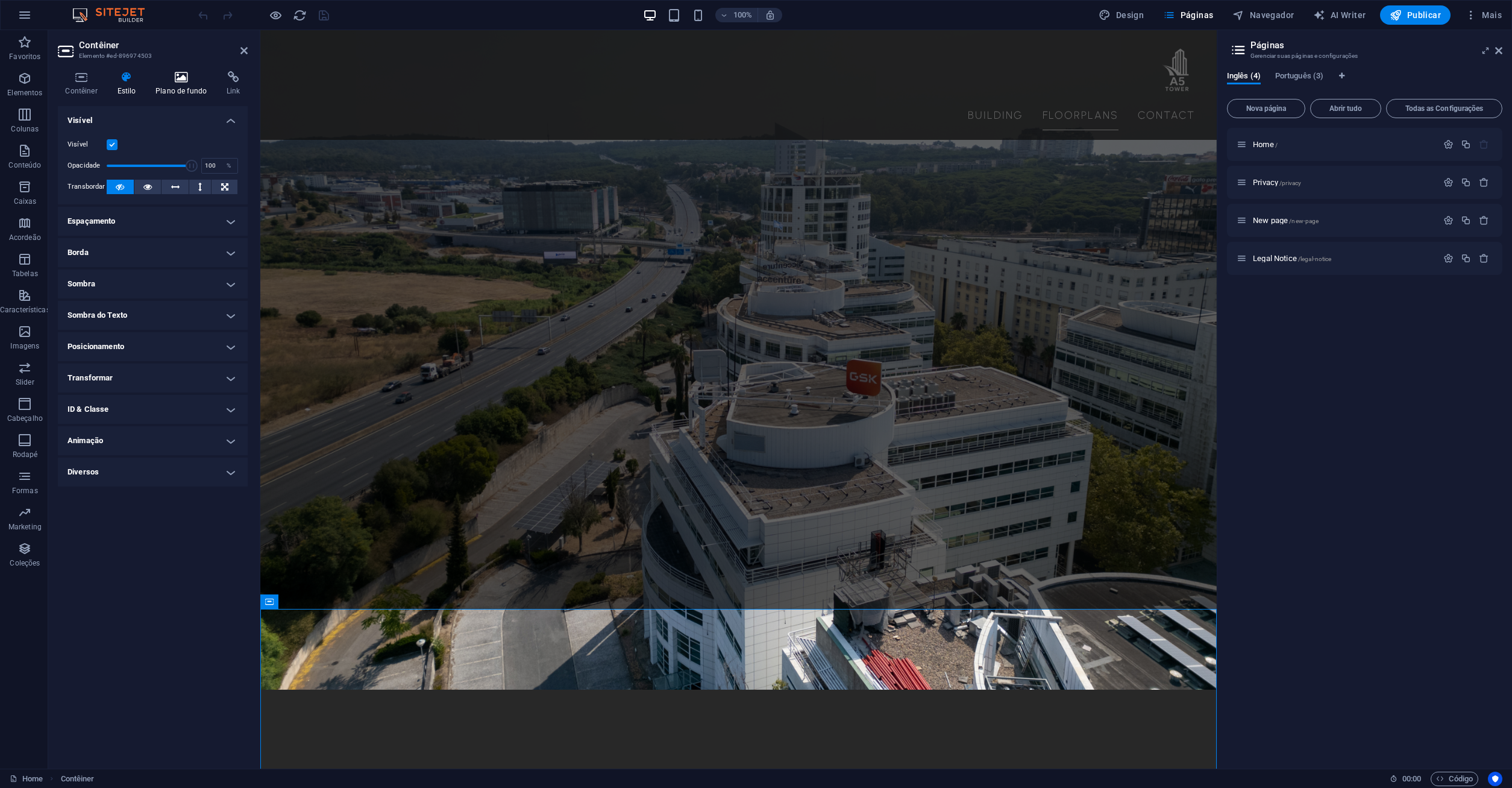
click at [185, 81] on icon at bounding box center [181, 76] width 67 height 12
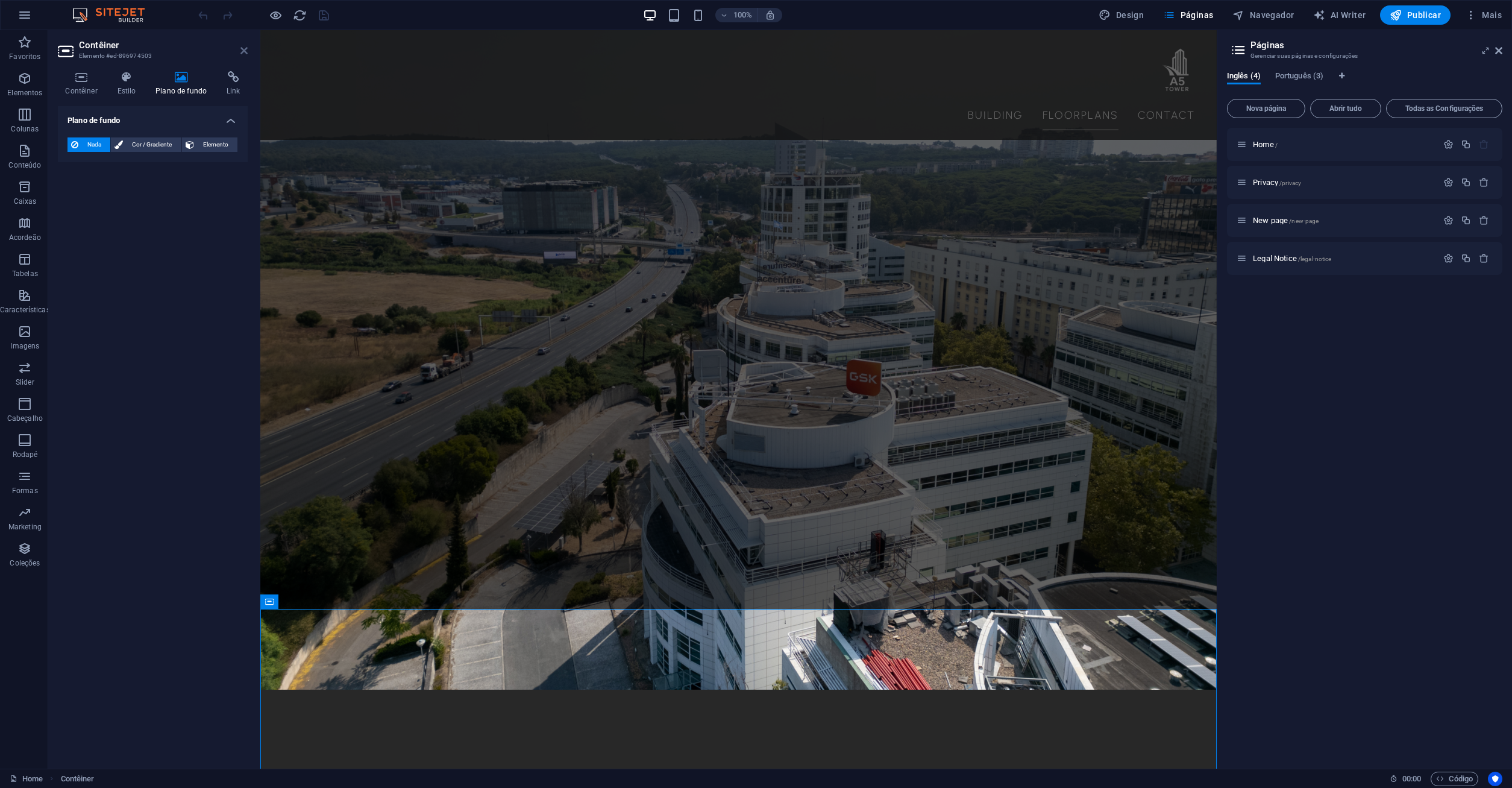
drag, startPoint x: 243, startPoint y: 54, endPoint x: 195, endPoint y: 24, distance: 56.6
click at [243, 54] on icon at bounding box center [244, 50] width 7 height 10
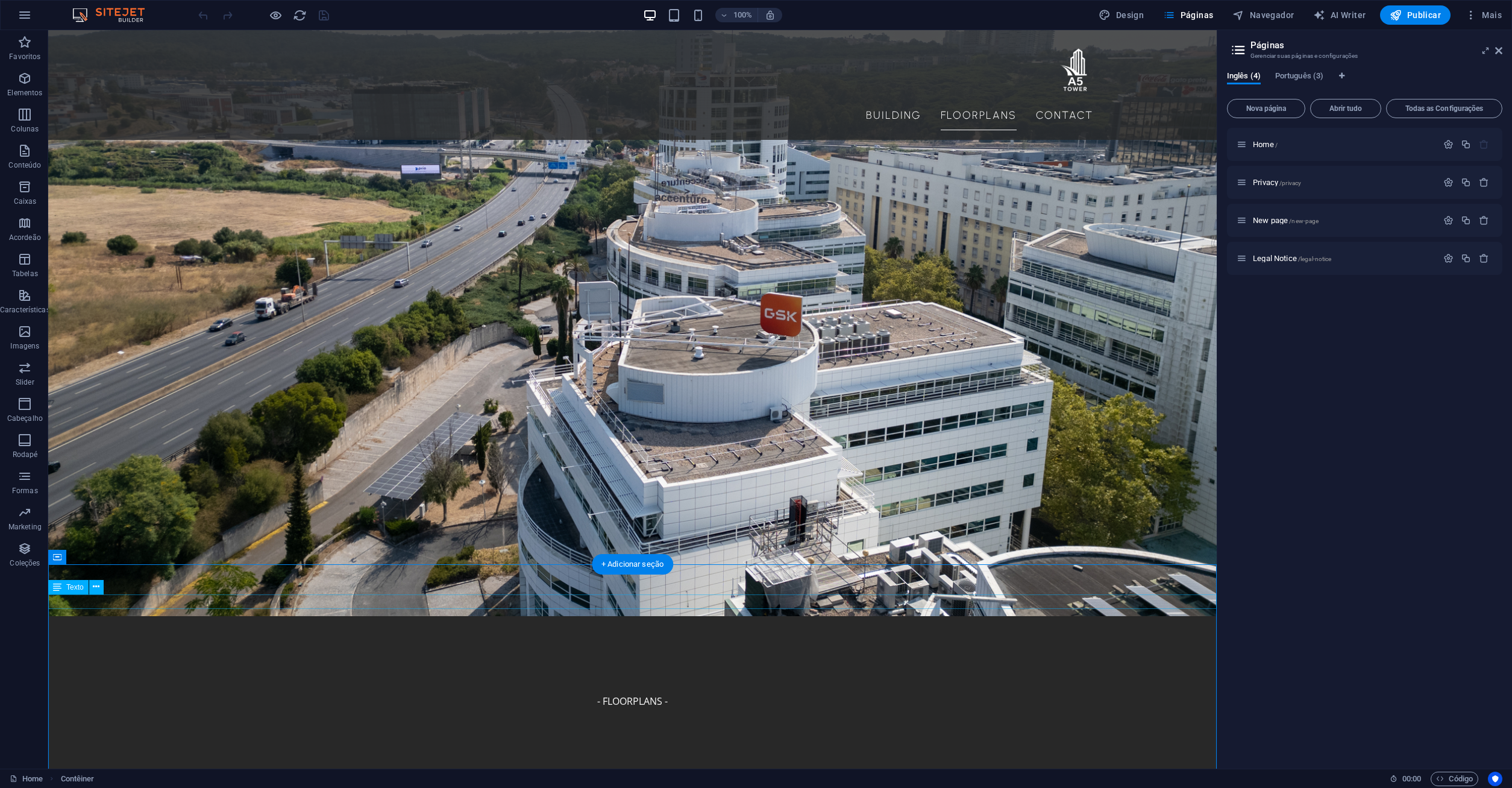
scroll to position [2885, 0]
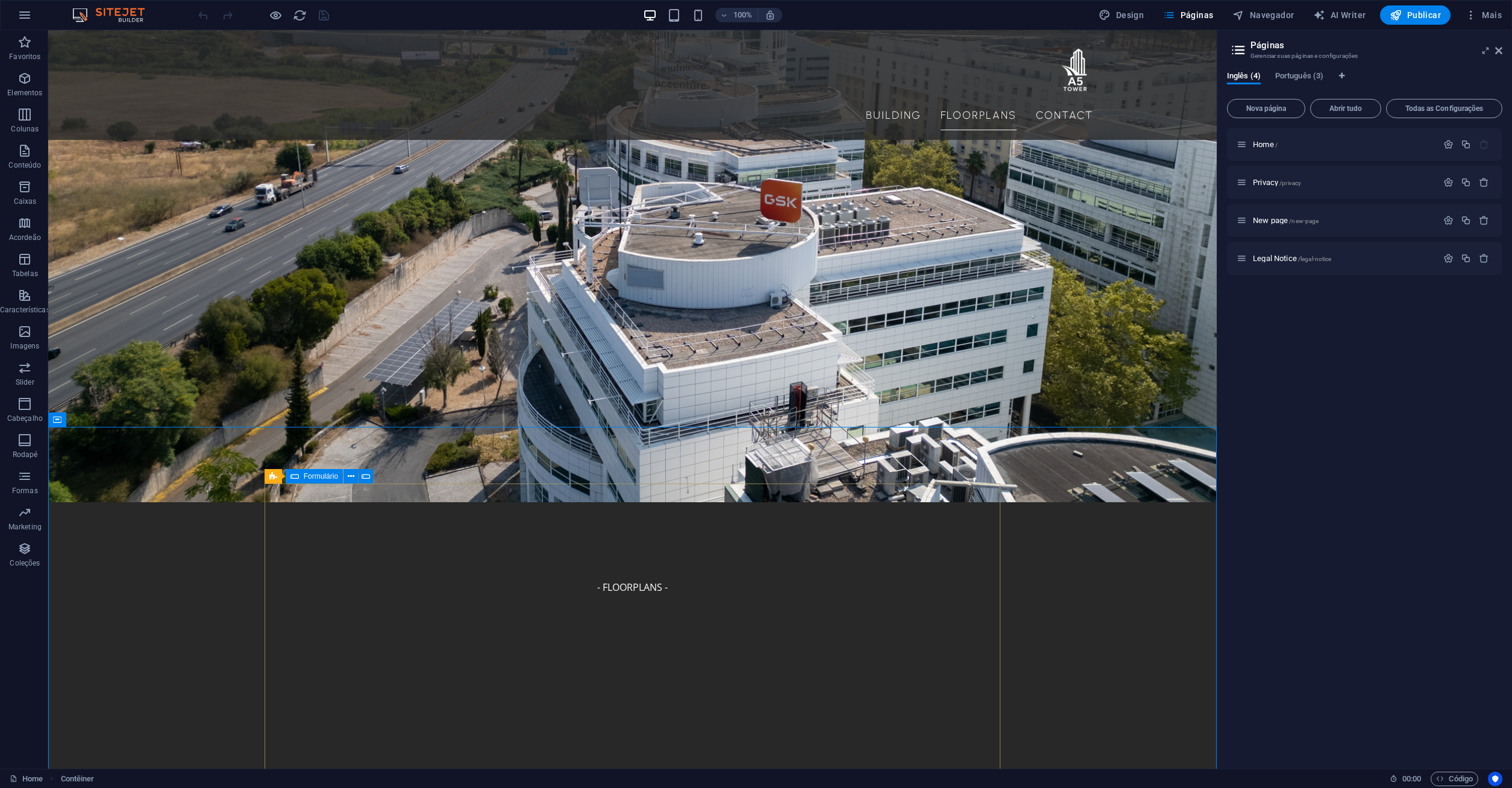
click at [295, 477] on icon at bounding box center [294, 477] width 8 height 15
click at [298, 474] on icon at bounding box center [294, 477] width 8 height 15
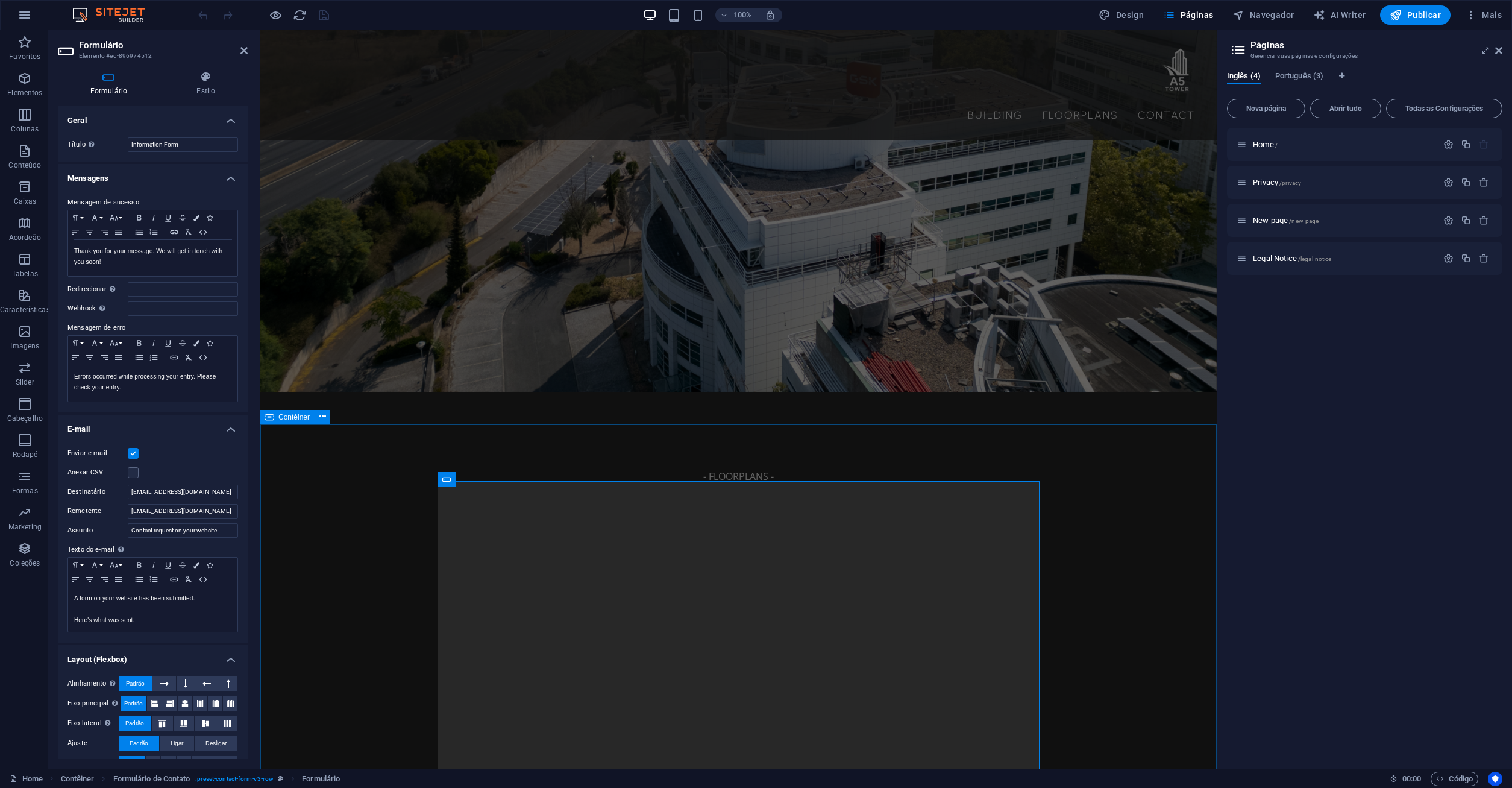
scroll to position [2772, 0]
